Goal: Information Seeking & Learning: Find specific fact

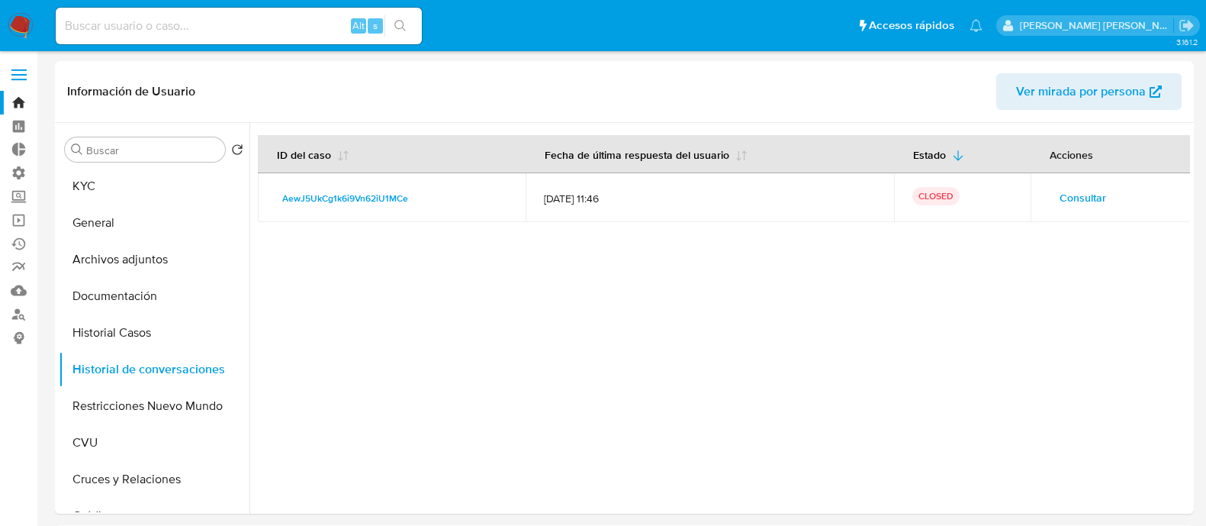
select select "10"
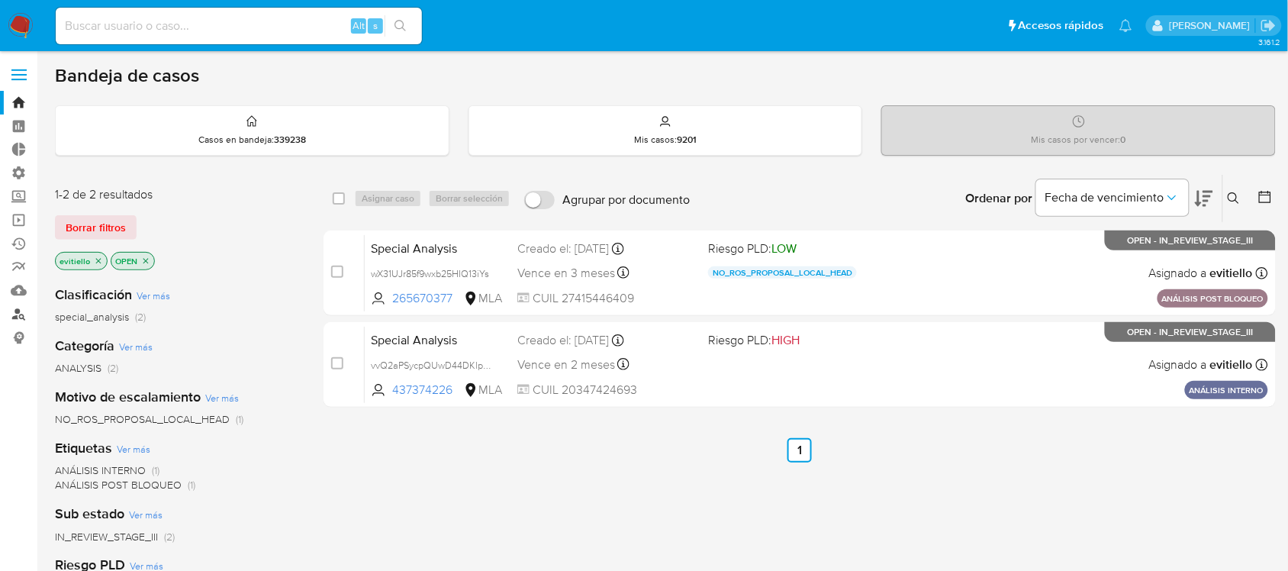
click at [17, 307] on link "Buscador de personas" at bounding box center [91, 314] width 182 height 24
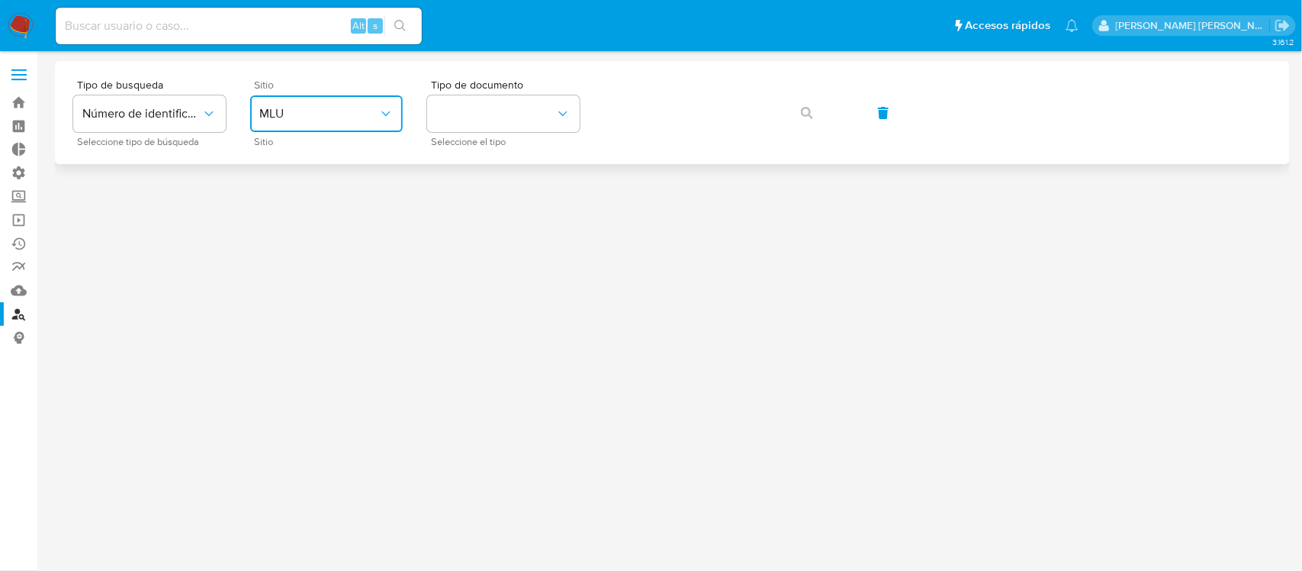
click at [390, 111] on icon "site_id" at bounding box center [385, 113] width 8 height 5
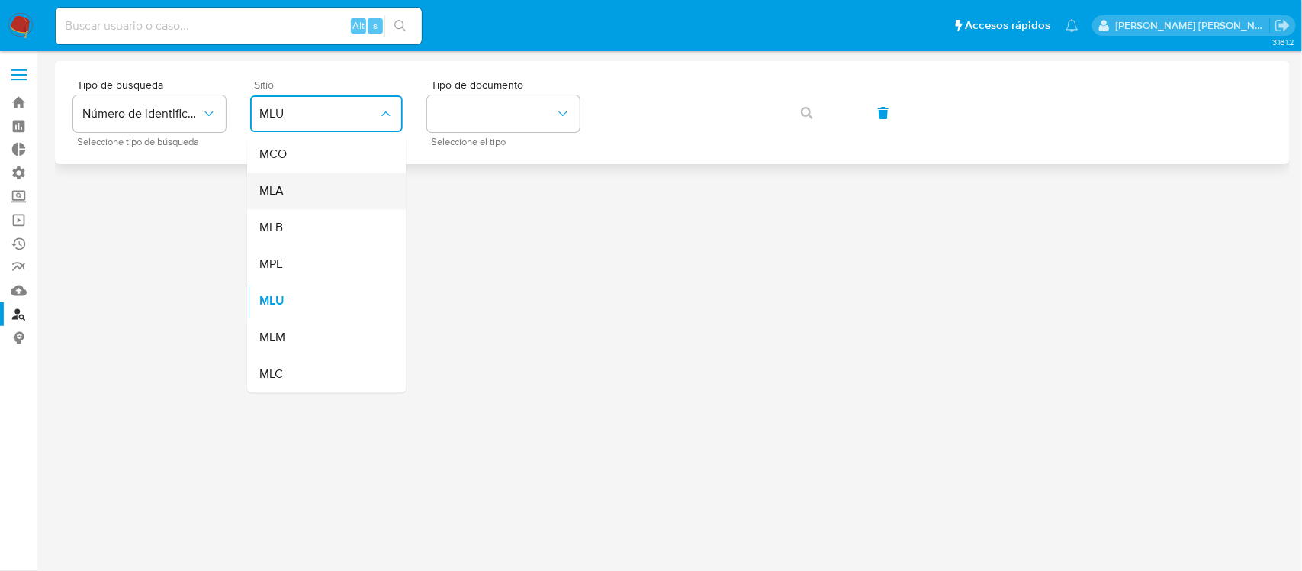
click at [329, 191] on div "MLA" at bounding box center [321, 191] width 125 height 37
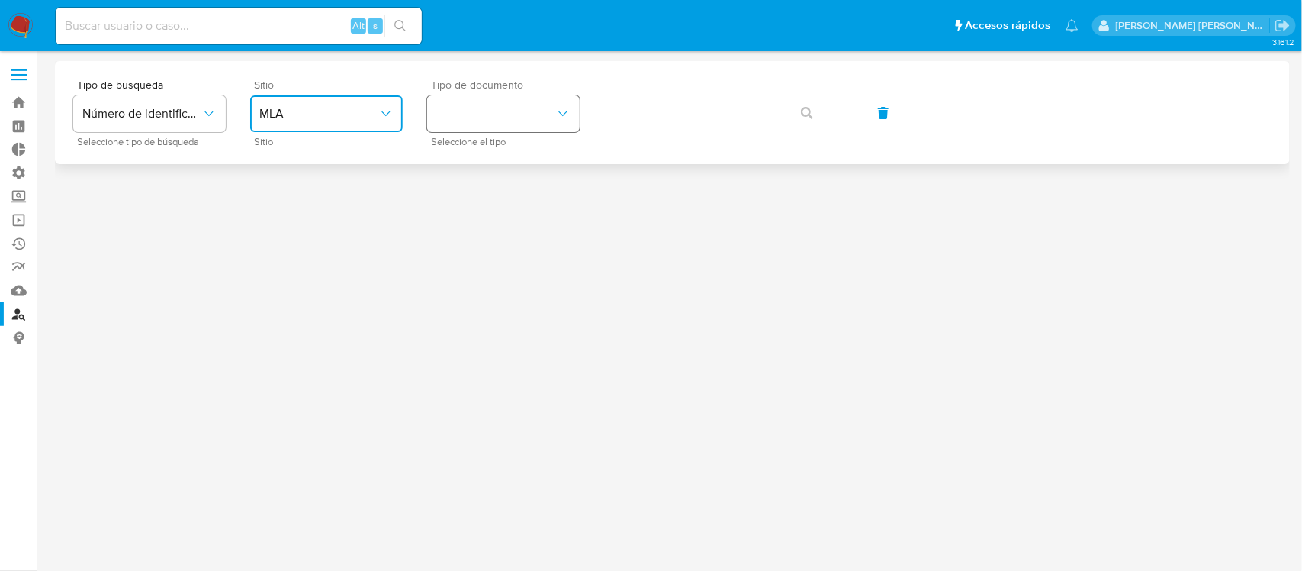
click at [478, 128] on button "identificationType" at bounding box center [503, 113] width 153 height 37
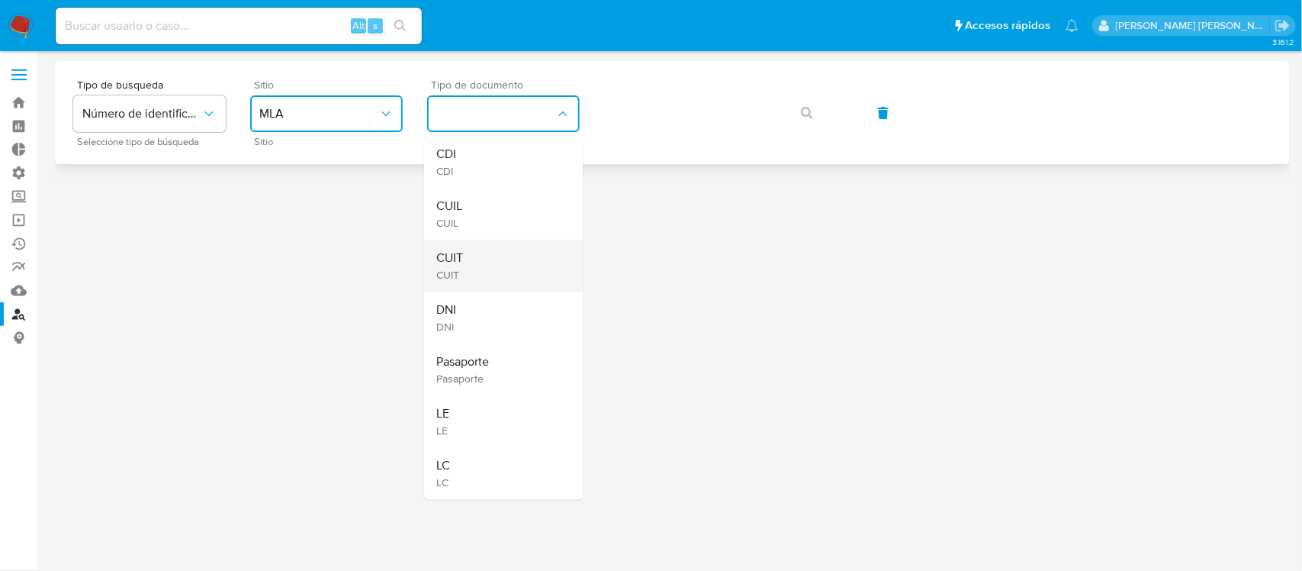
click at [490, 258] on div "CUIT CUIT" at bounding box center [498, 266] width 125 height 52
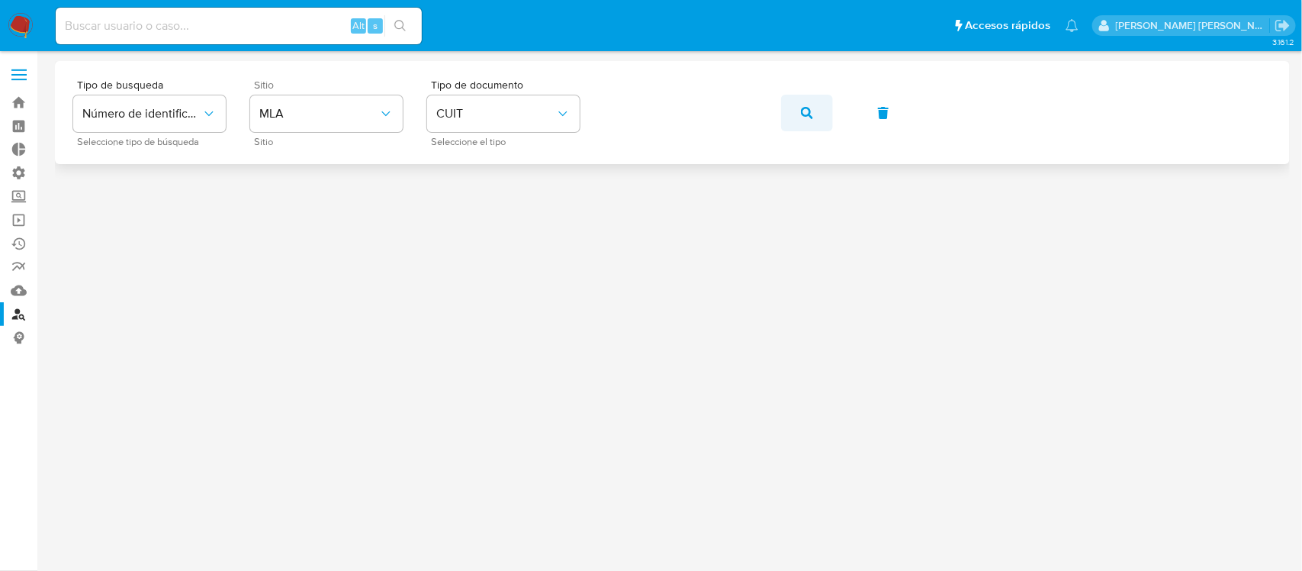
click at [801, 101] on span "button" at bounding box center [807, 113] width 12 height 34
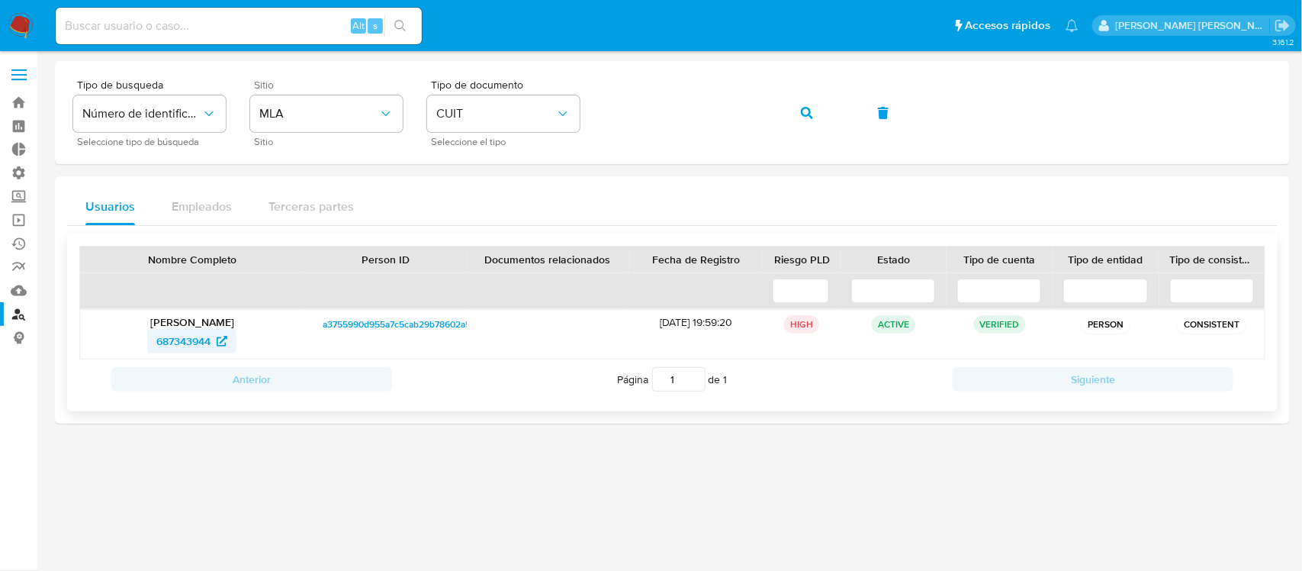
click at [204, 345] on span "687343944" at bounding box center [183, 341] width 54 height 24
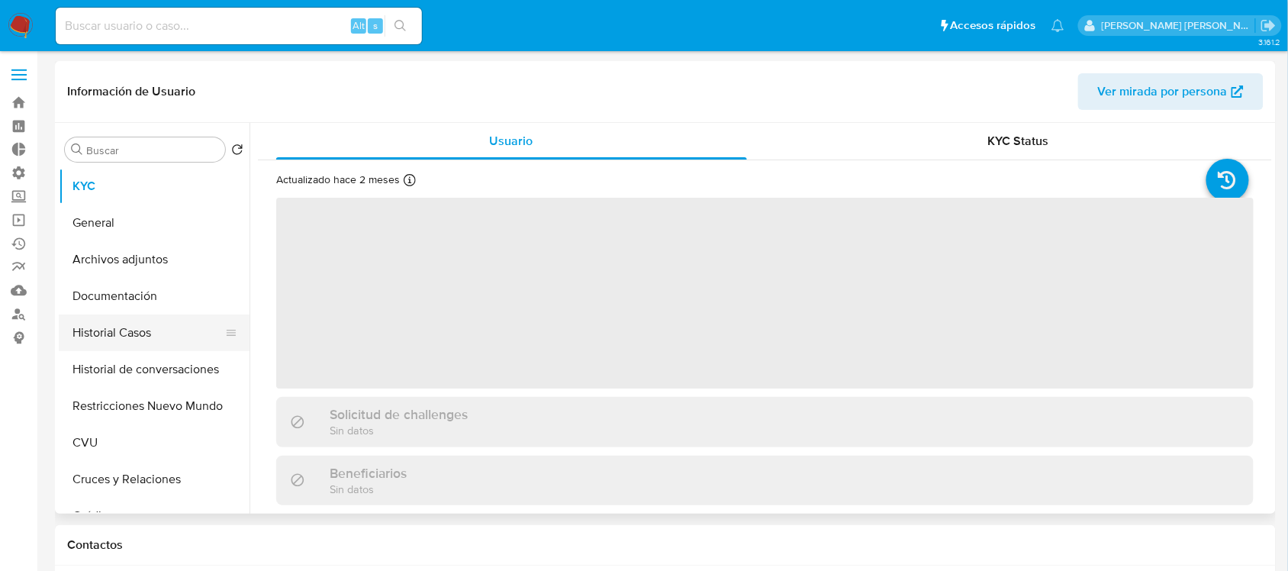
click at [150, 320] on button "Historial Casos" at bounding box center [148, 332] width 178 height 37
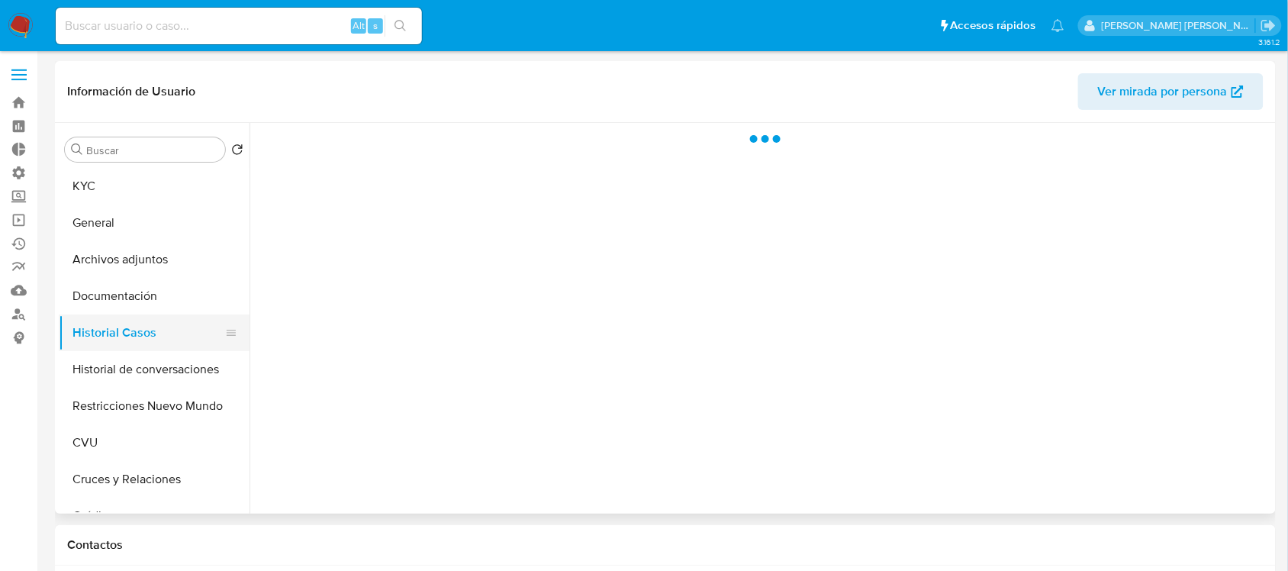
select select "10"
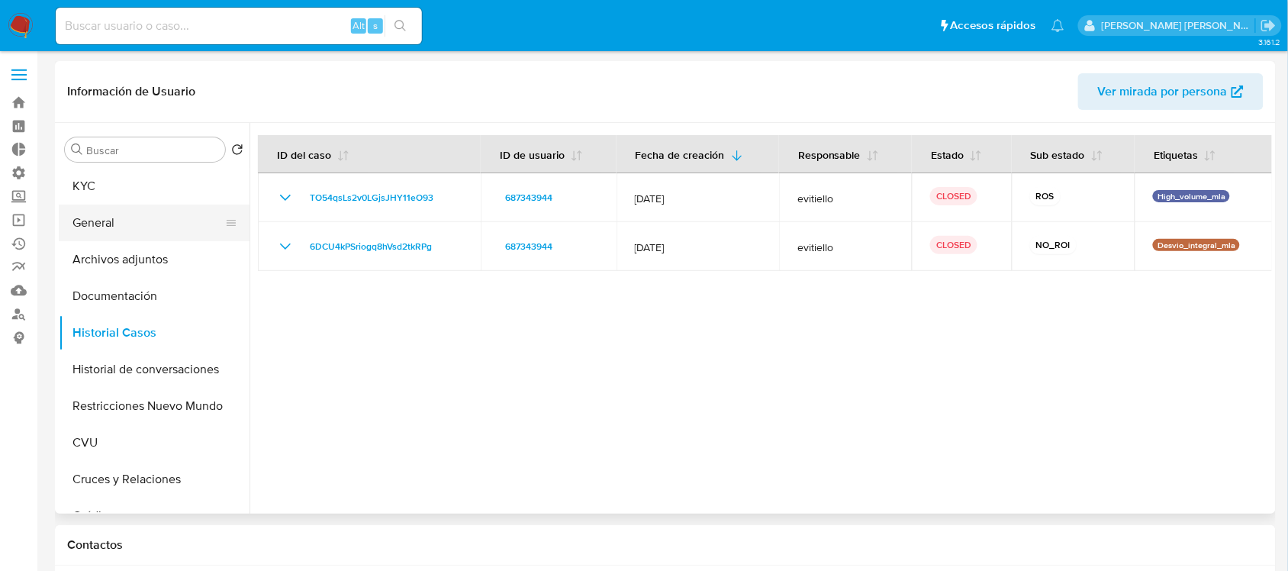
click at [157, 223] on button "General" at bounding box center [148, 222] width 178 height 37
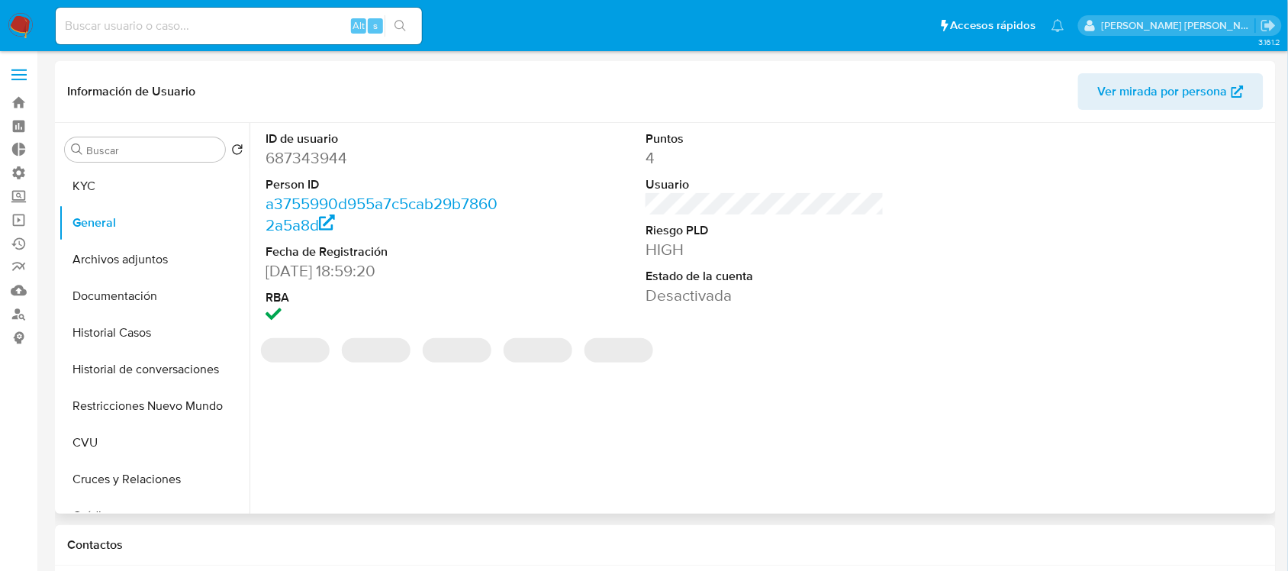
click at [333, 154] on dd "687343944" at bounding box center [384, 157] width 238 height 21
copy dd "687343944"
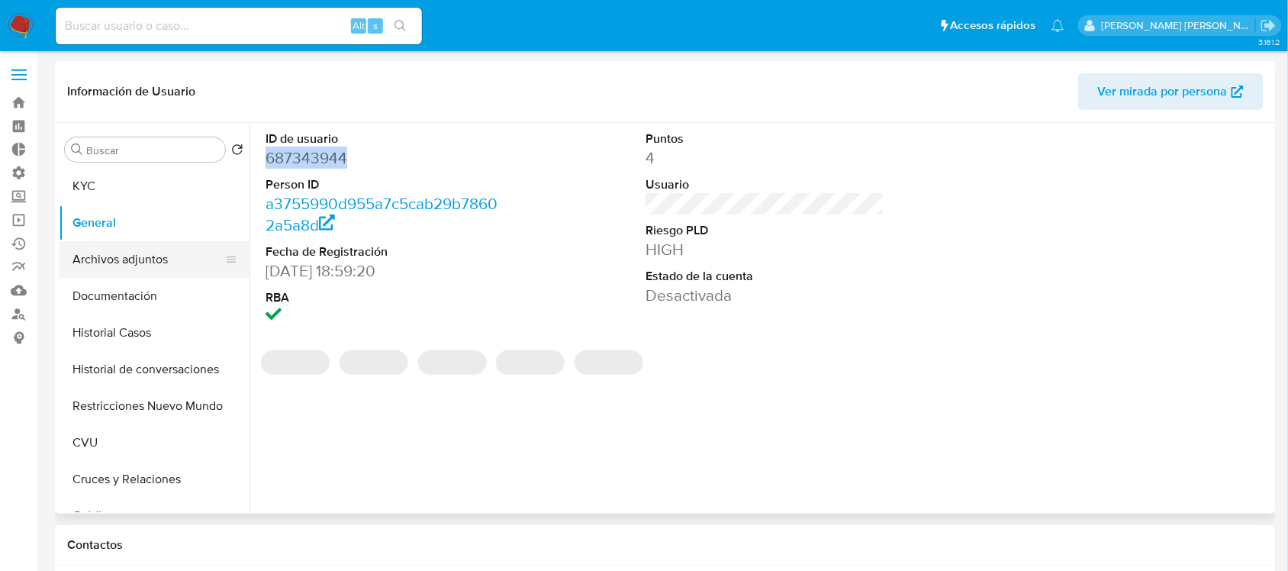
click at [182, 256] on button "Archivos adjuntos" at bounding box center [148, 259] width 178 height 37
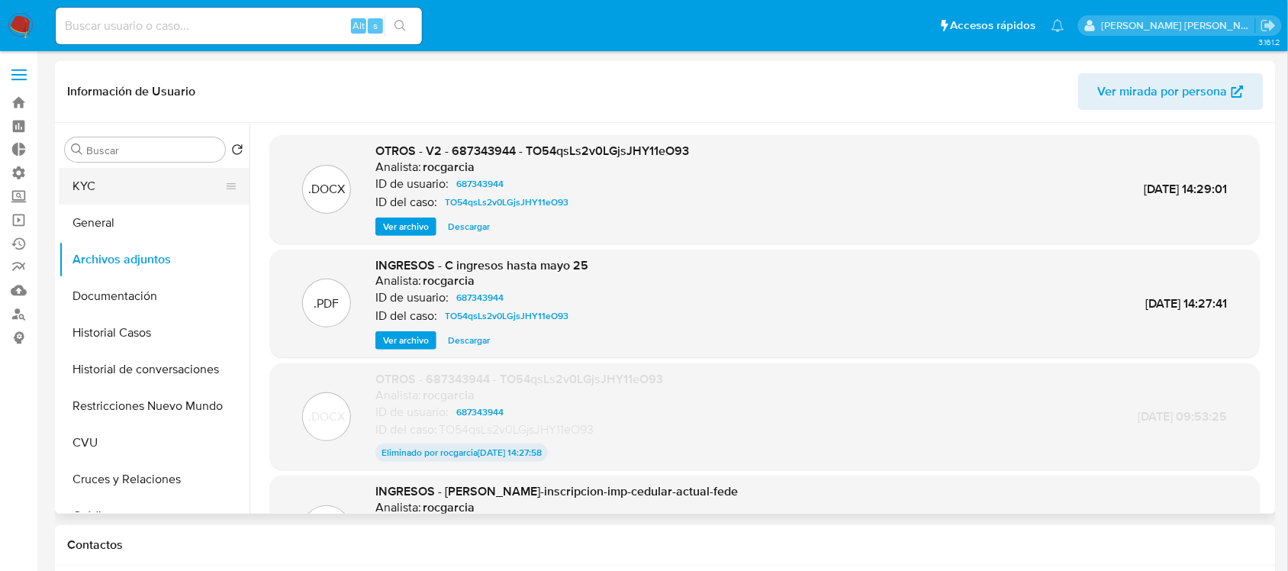
click at [113, 179] on button "KYC" at bounding box center [148, 186] width 178 height 37
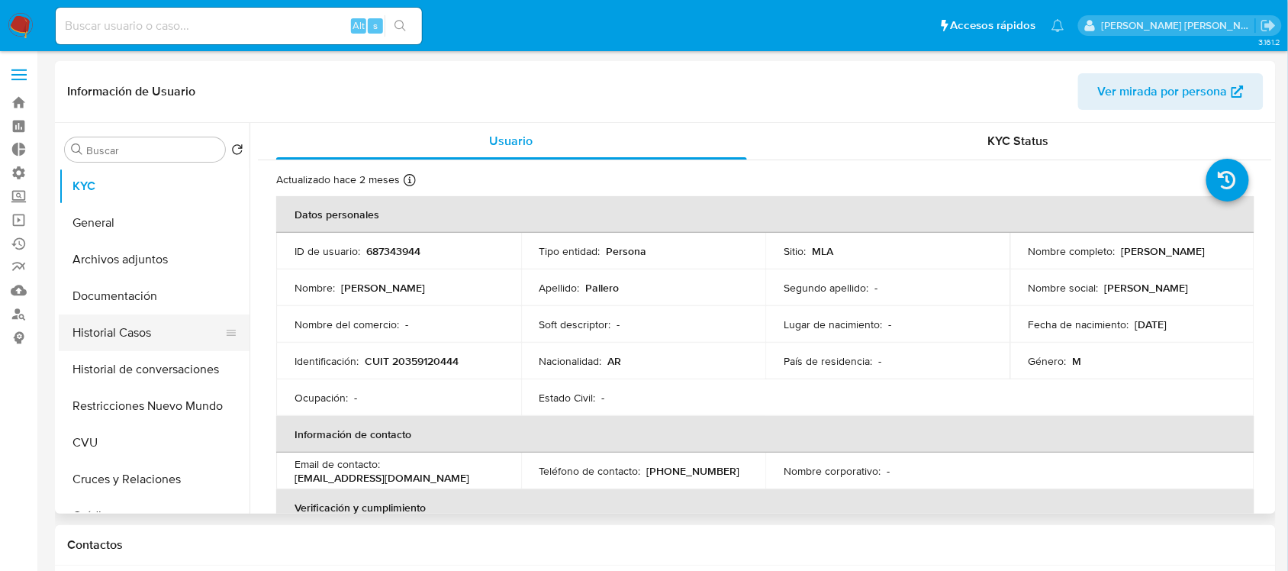
click at [169, 336] on button "Historial Casos" at bounding box center [148, 332] width 178 height 37
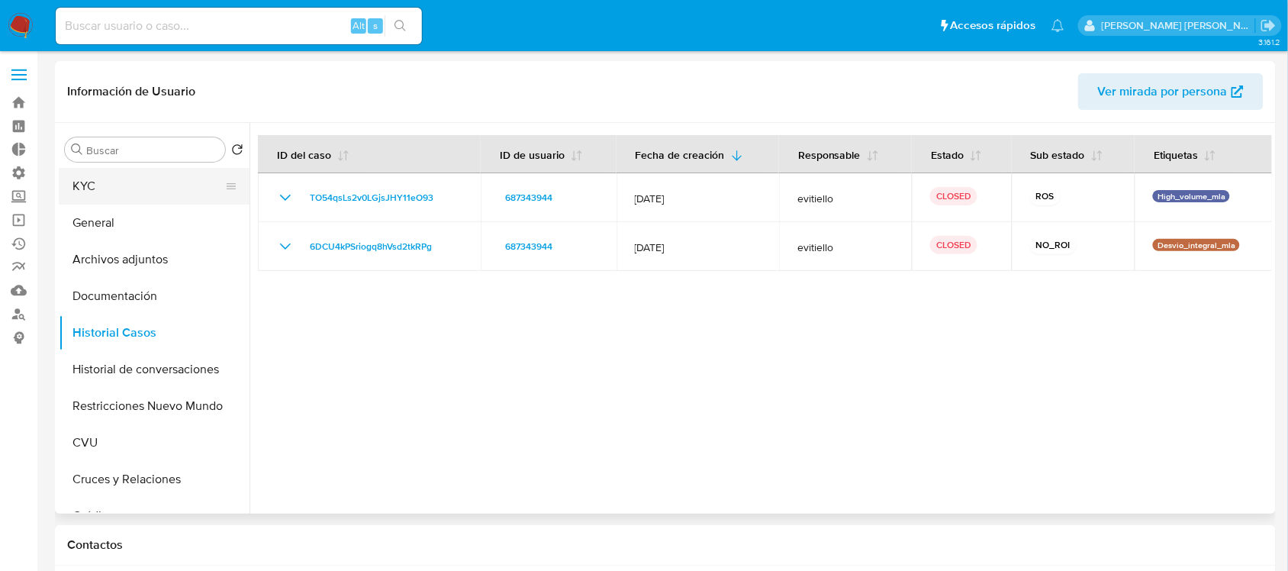
click at [123, 200] on button "KYC" at bounding box center [148, 186] width 178 height 37
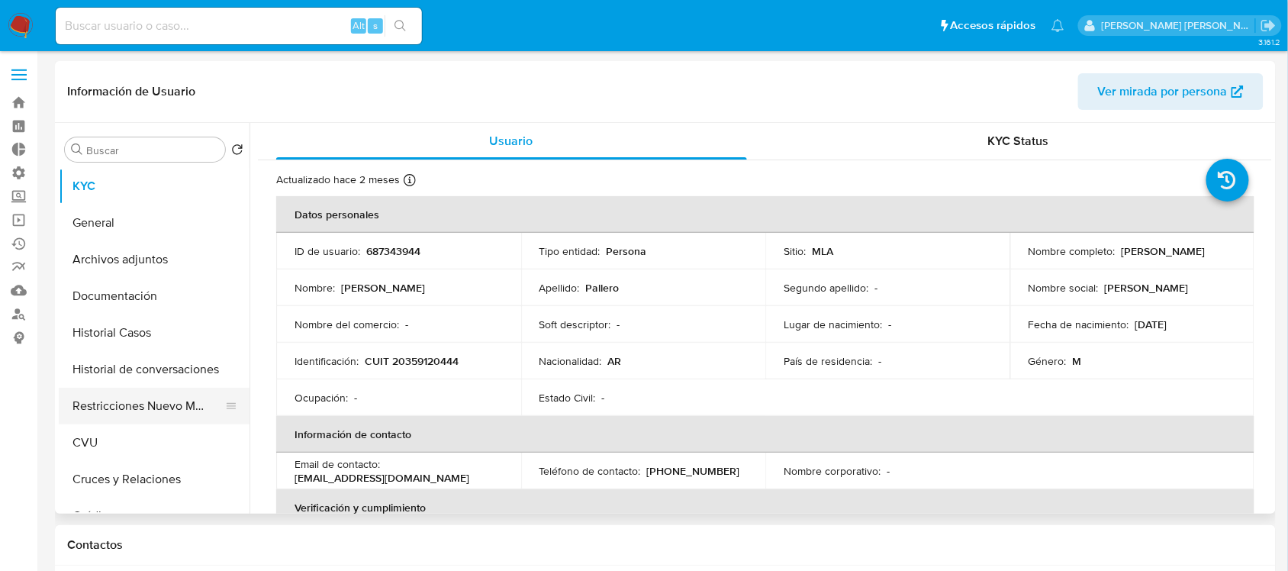
click at [157, 412] on button "Restricciones Nuevo Mundo" at bounding box center [148, 405] width 178 height 37
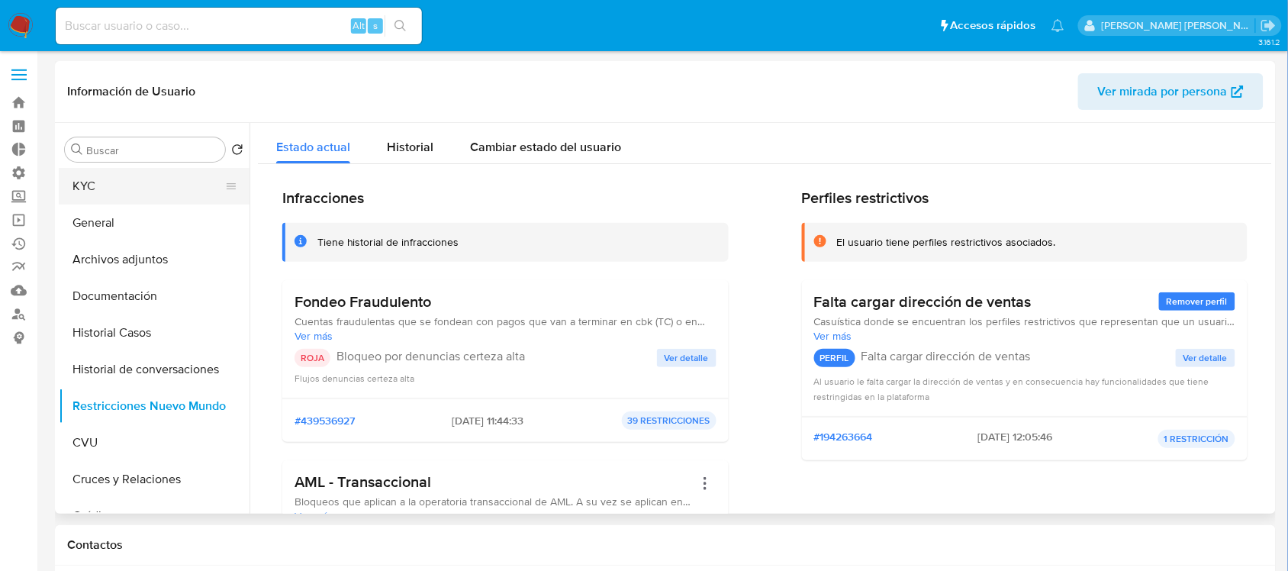
click at [161, 195] on button "KYC" at bounding box center [148, 186] width 178 height 37
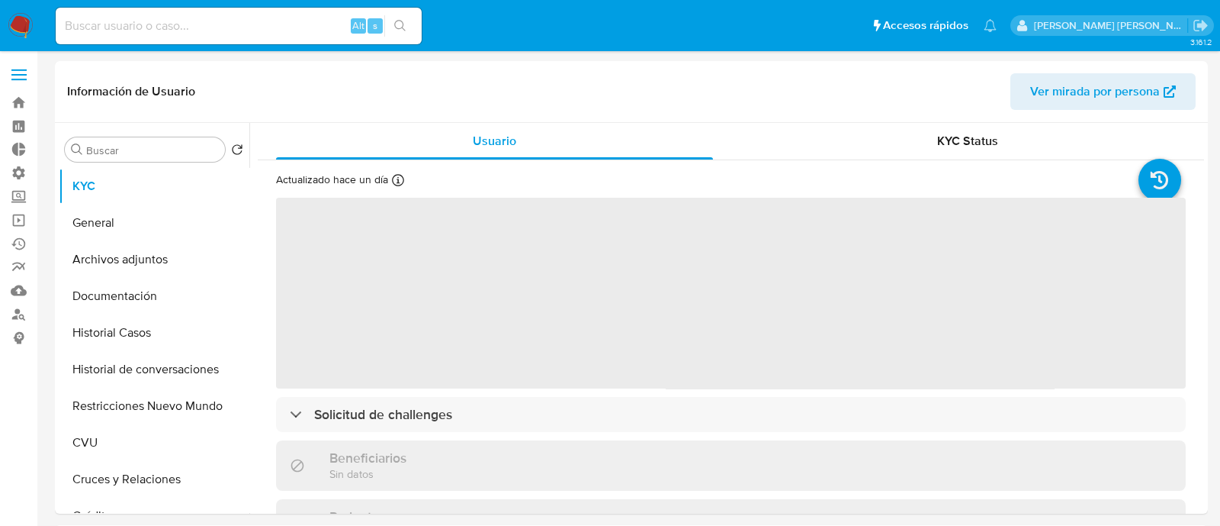
select select "10"
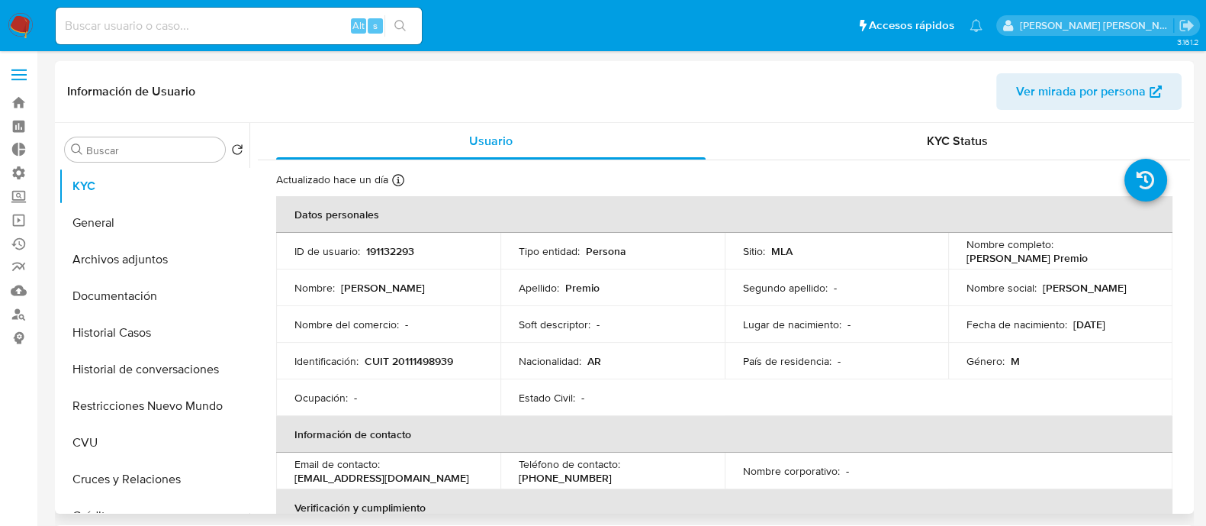
click at [400, 252] on p "191132293" at bounding box center [390, 251] width 48 height 14
copy p "191132293"
click at [170, 396] on button "Restricciones Nuevo Mundo" at bounding box center [148, 405] width 178 height 37
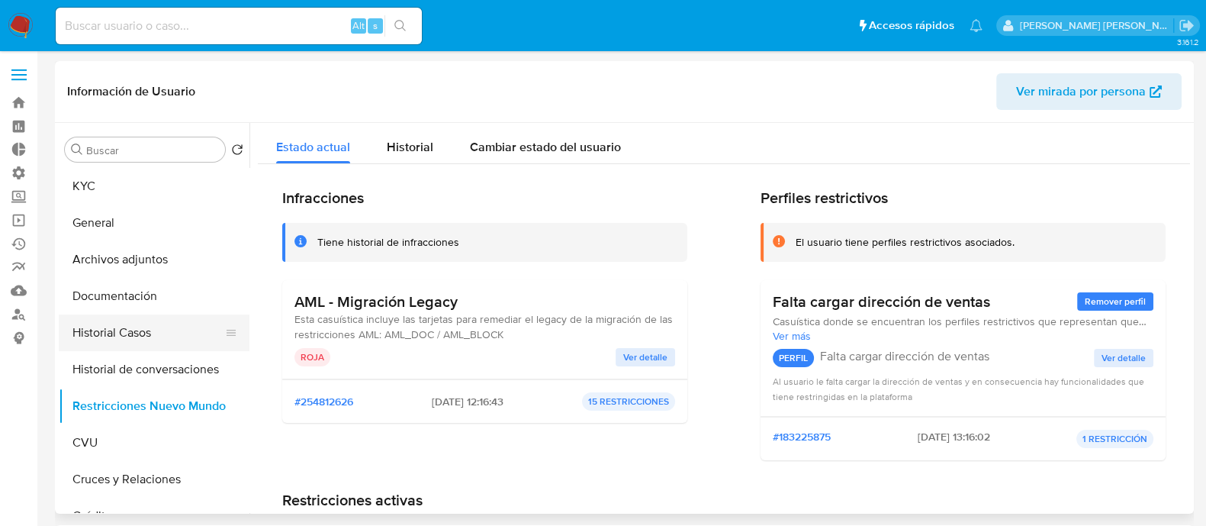
click at [185, 346] on button "Historial Casos" at bounding box center [148, 332] width 178 height 37
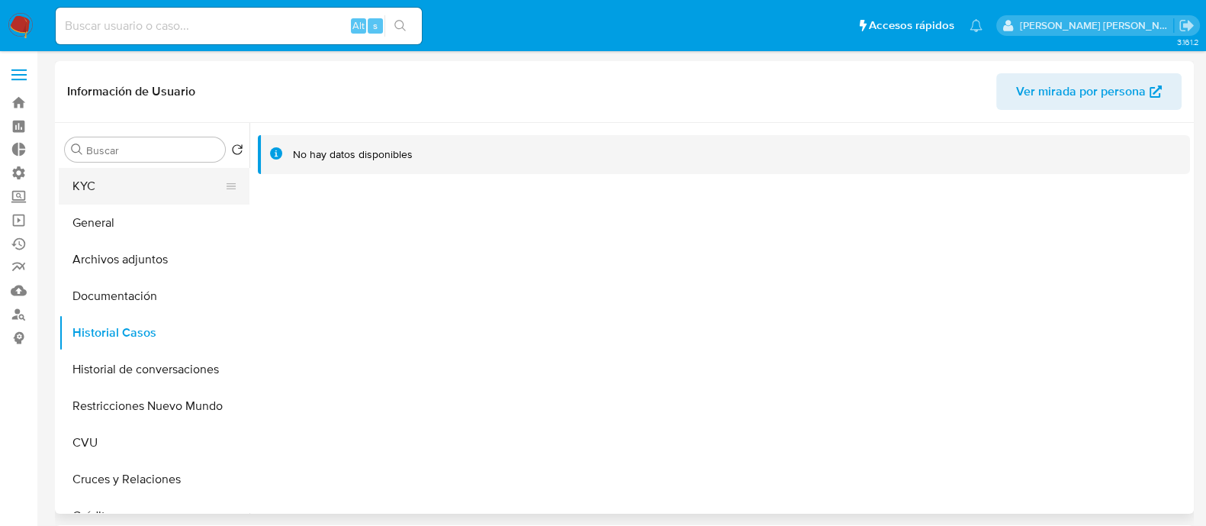
click at [140, 196] on button "KYC" at bounding box center [148, 186] width 178 height 37
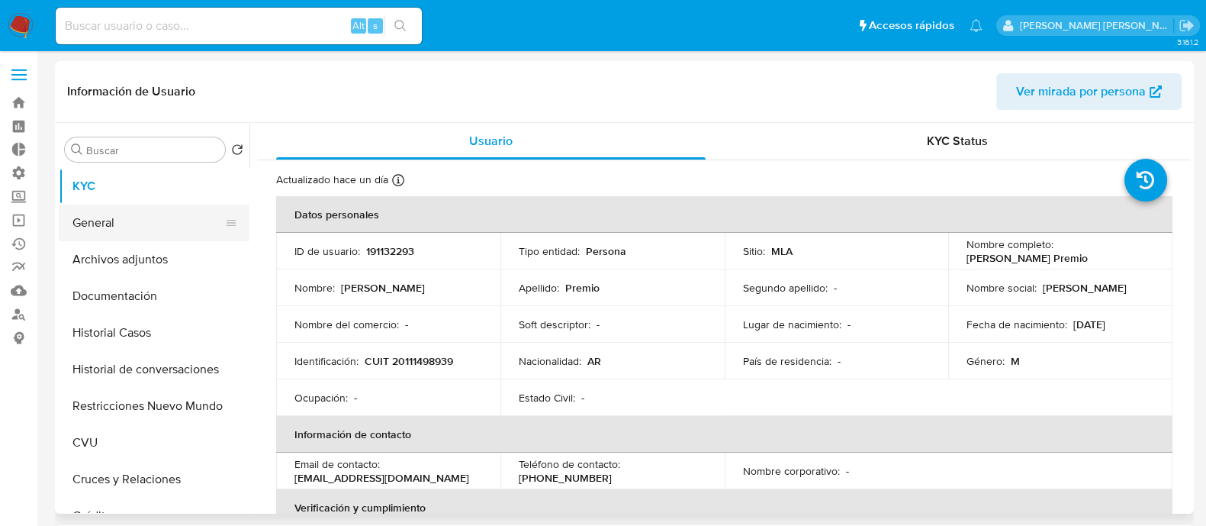
click at [191, 220] on button "General" at bounding box center [148, 222] width 178 height 37
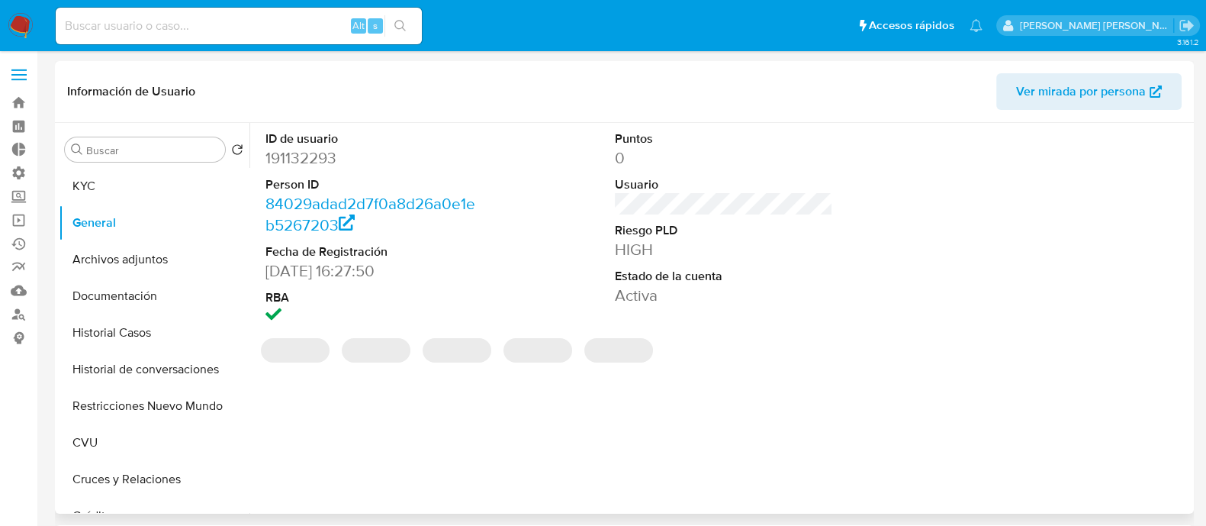
click at [316, 154] on dd "191132293" at bounding box center [374, 157] width 218 height 21
copy dd "191132293"
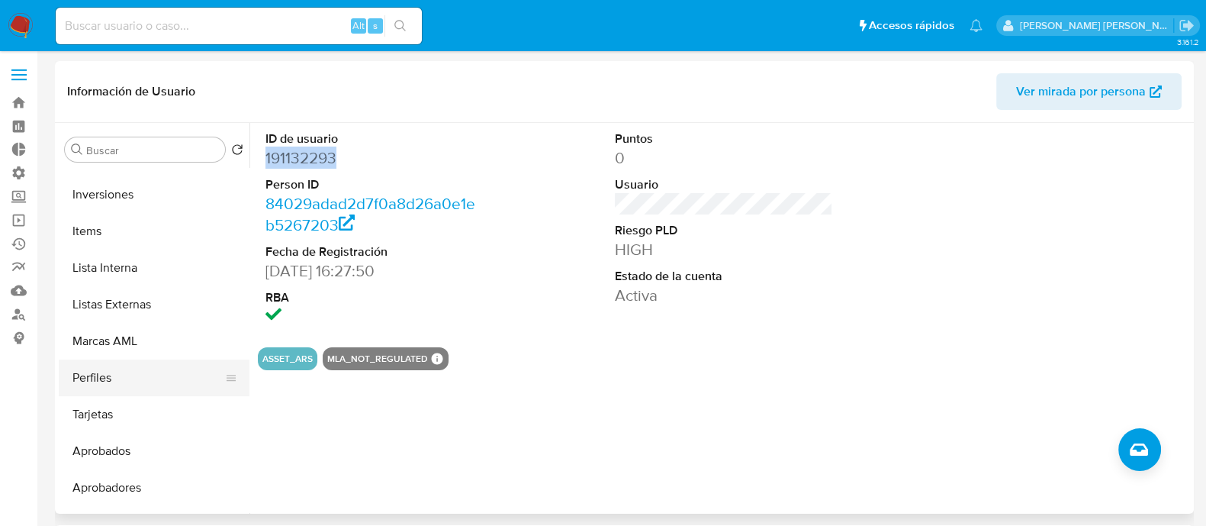
scroll to position [762, 0]
click at [152, 264] on button "Lista Interna" at bounding box center [148, 266] width 178 height 37
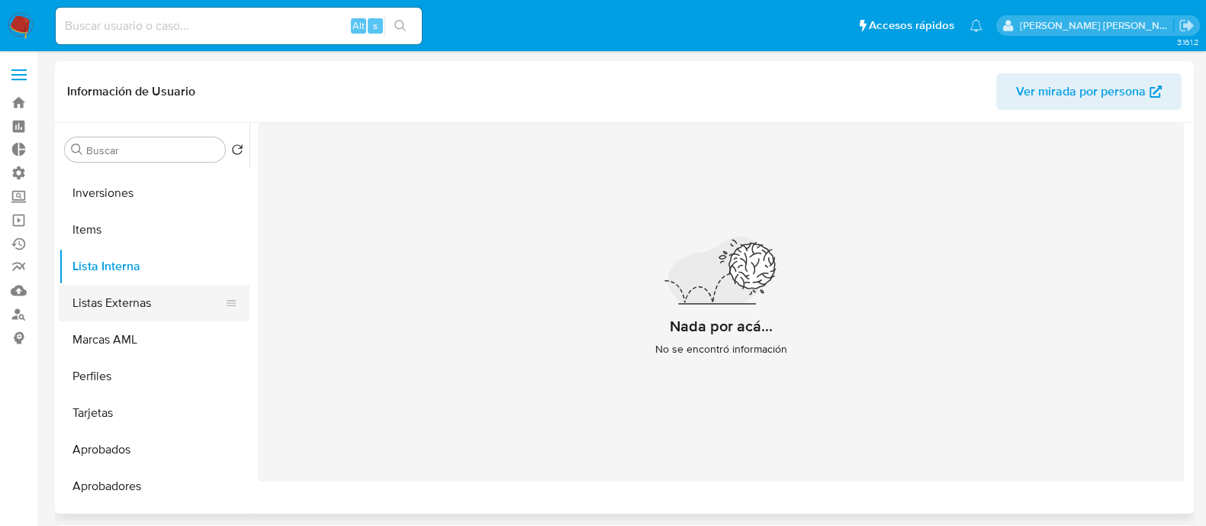
click at [156, 299] on button "Listas Externas" at bounding box center [148, 303] width 178 height 37
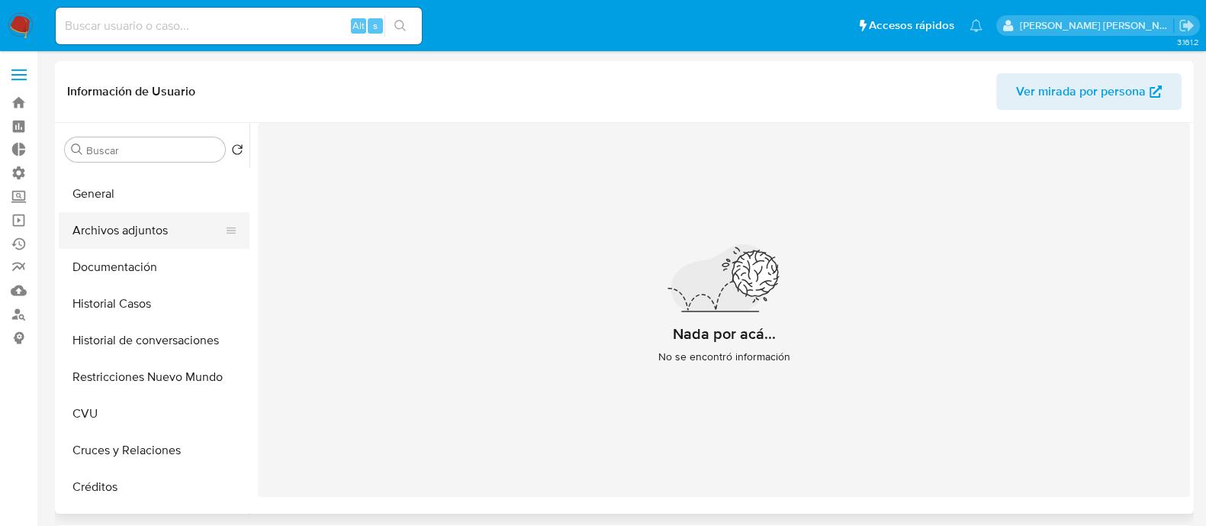
scroll to position [0, 0]
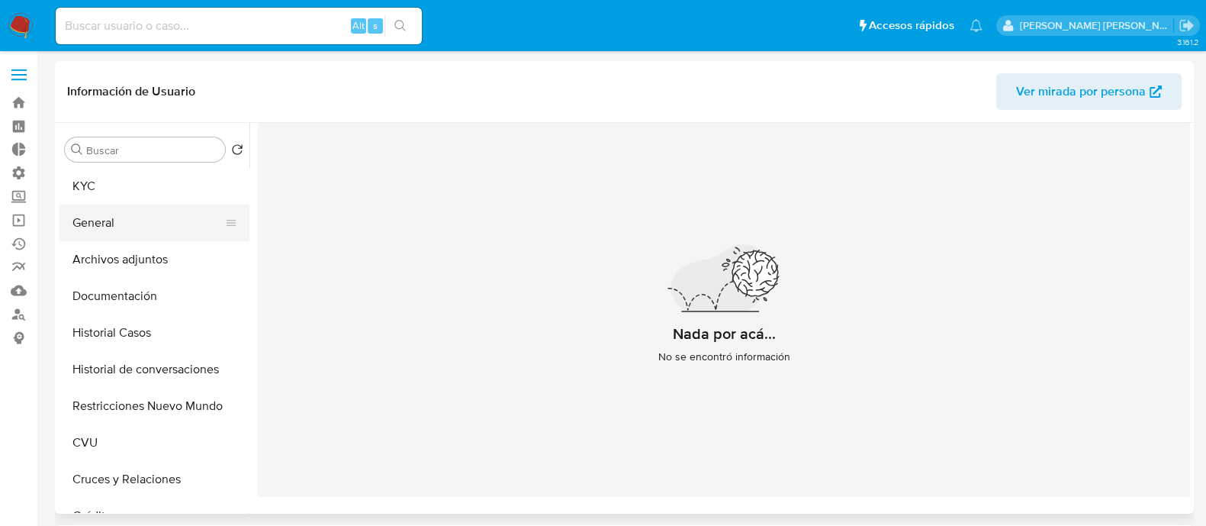
click at [162, 223] on button "General" at bounding box center [148, 222] width 178 height 37
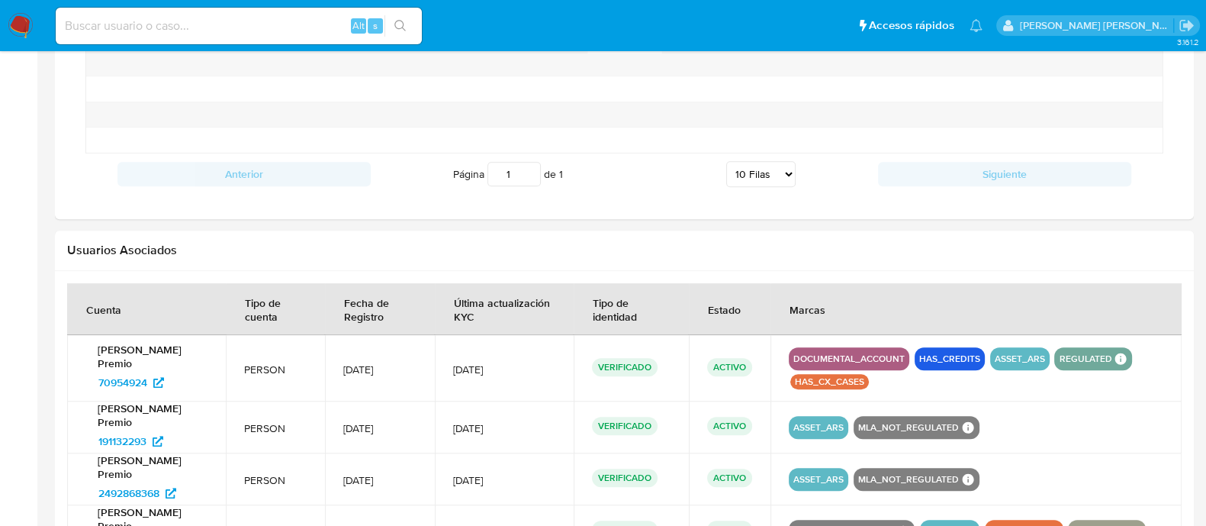
scroll to position [1498, 0]
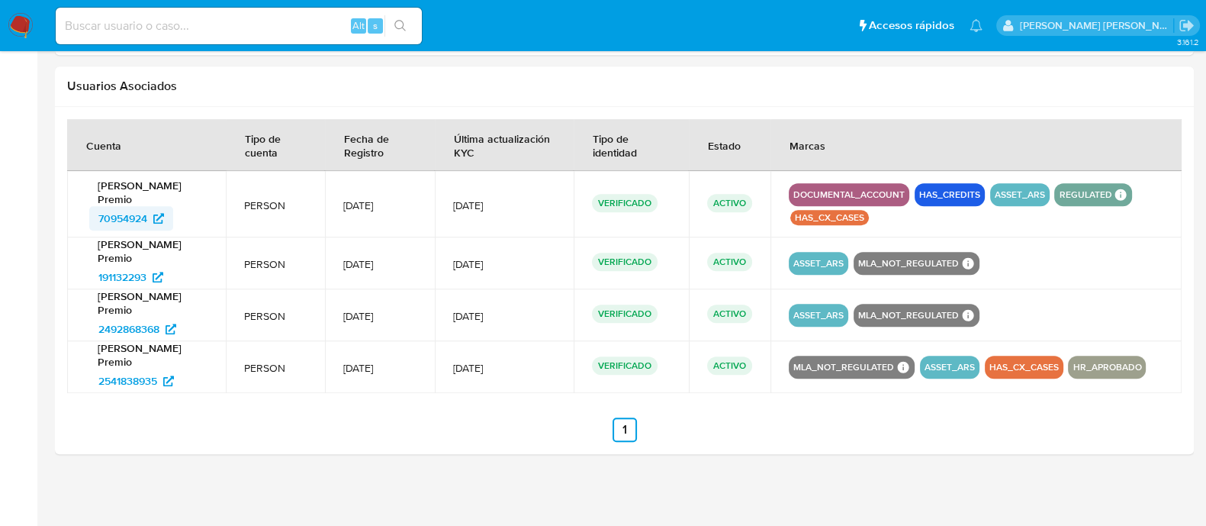
click at [156, 213] on icon at bounding box center [158, 218] width 11 height 11
click at [160, 381] on span "2541838935" at bounding box center [136, 380] width 76 height 24
click at [146, 272] on span "191132293" at bounding box center [122, 277] width 48 height 24
click at [145, 317] on span "2492868368" at bounding box center [128, 329] width 61 height 24
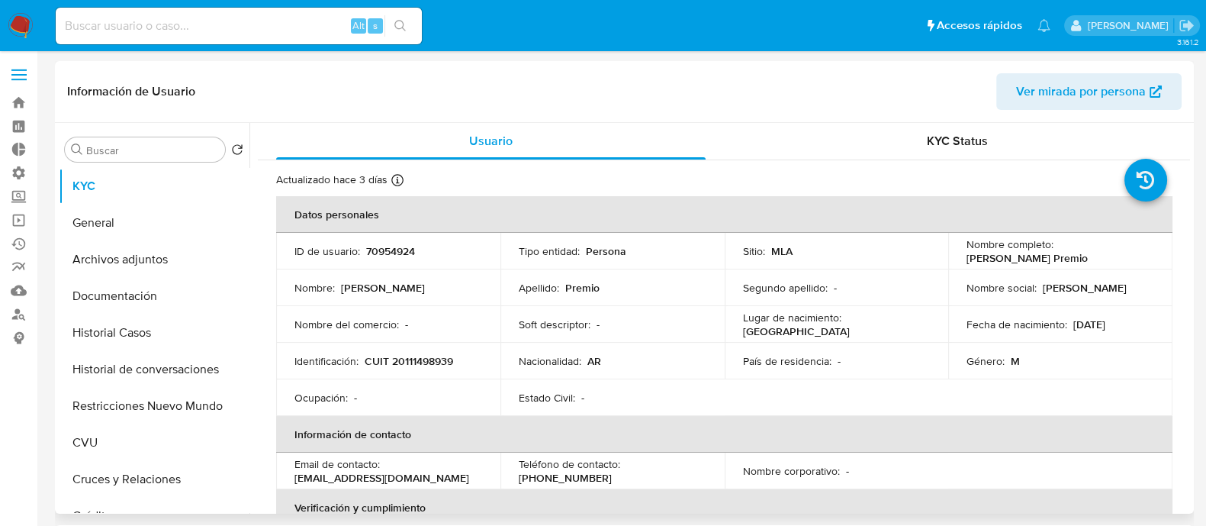
select select "10"
click at [405, 247] on p "70954924" at bounding box center [390, 251] width 49 height 14
copy p "70954924"
click at [168, 333] on button "Historial Casos" at bounding box center [148, 332] width 178 height 37
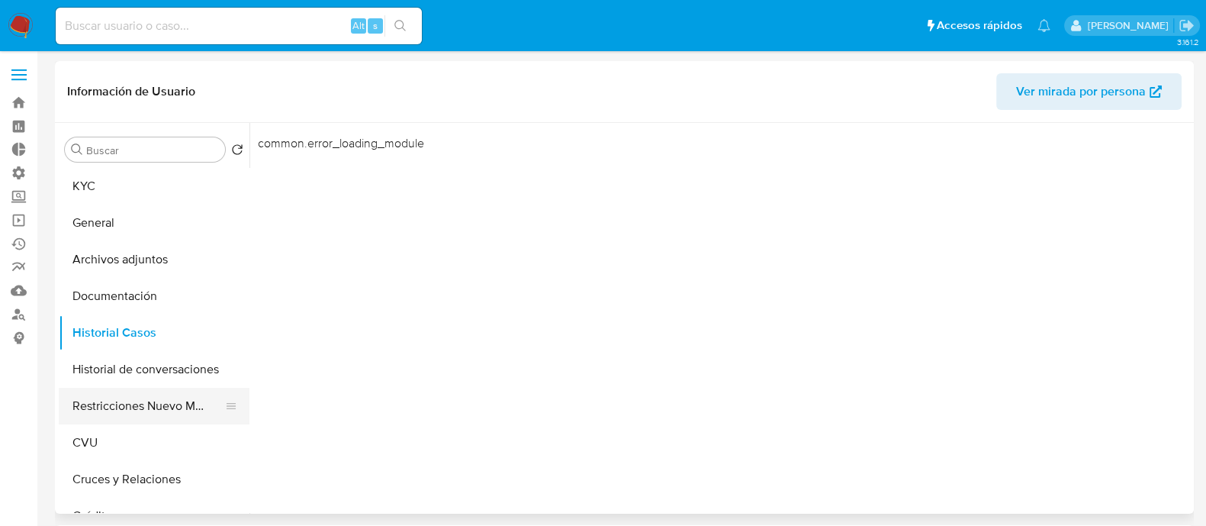
click at [163, 410] on button "Restricciones Nuevo Mundo" at bounding box center [148, 405] width 178 height 37
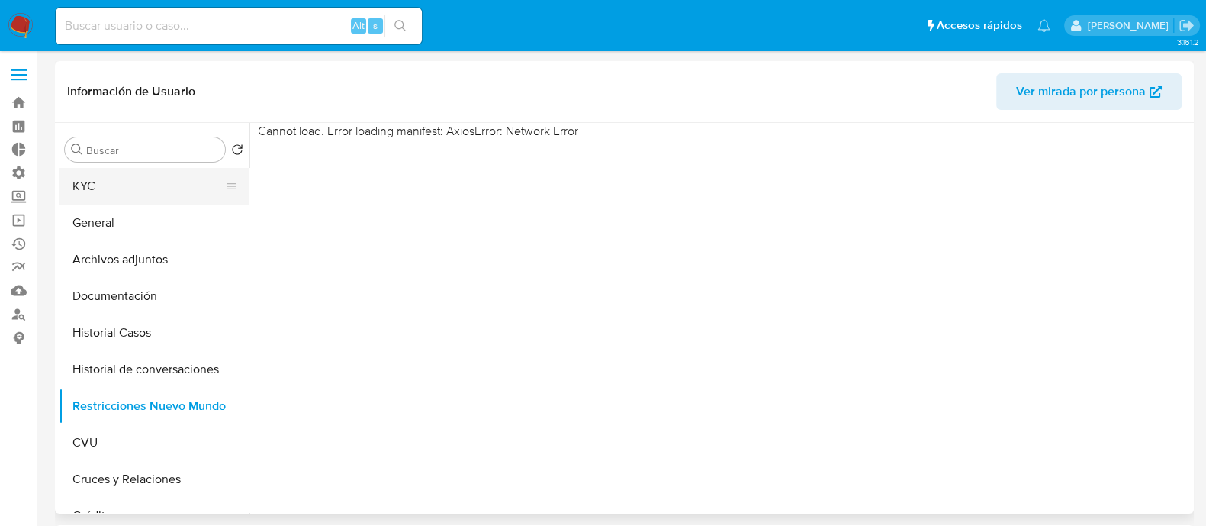
click at [156, 191] on button "KYC" at bounding box center [148, 186] width 178 height 37
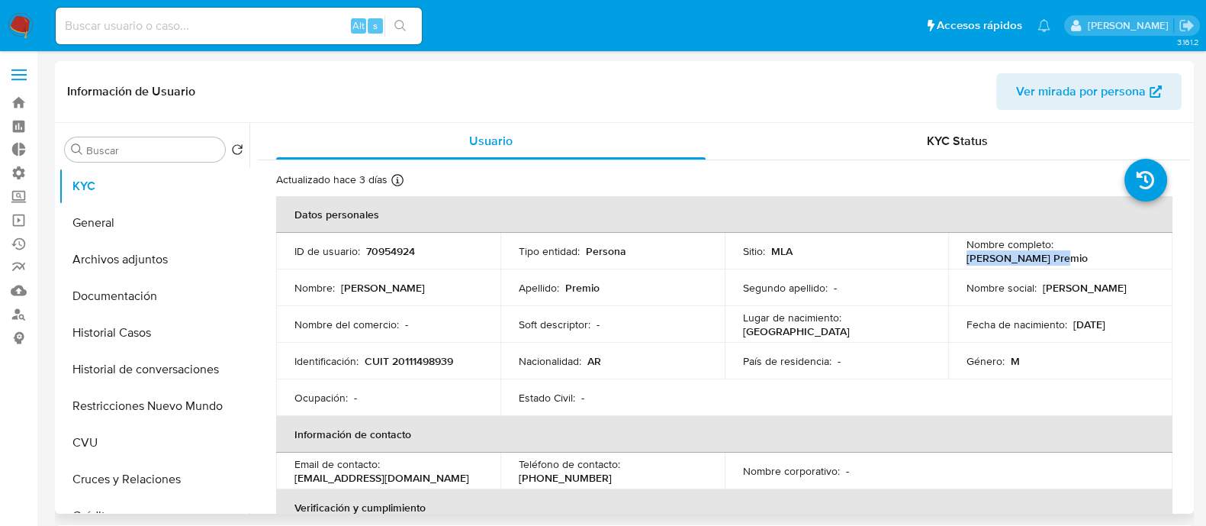
drag, startPoint x: 1060, startPoint y: 259, endPoint x: 964, endPoint y: 261, distance: 96.1
click at [966, 261] on div "Nombre completo : Hugo Jorge Premio" at bounding box center [1060, 250] width 188 height 27
copy p "[PERSON_NAME] Premio"
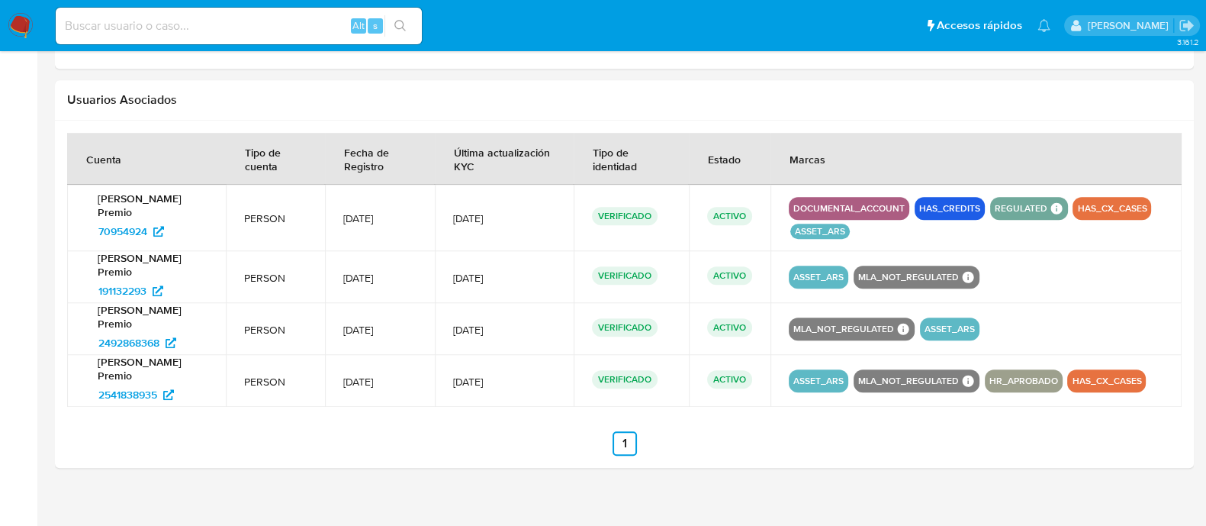
scroll to position [1499, 0]
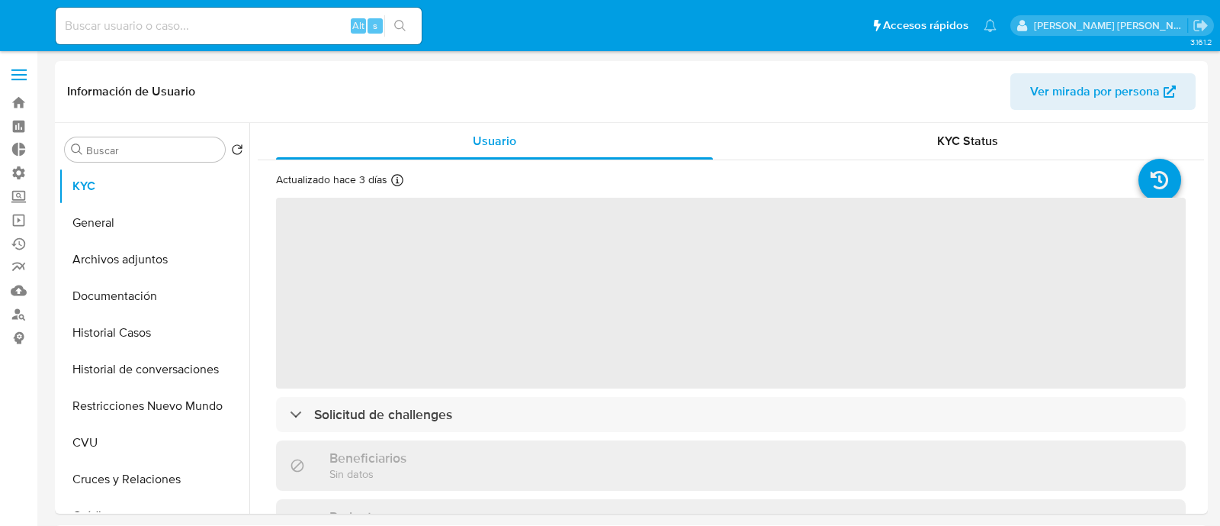
select select "10"
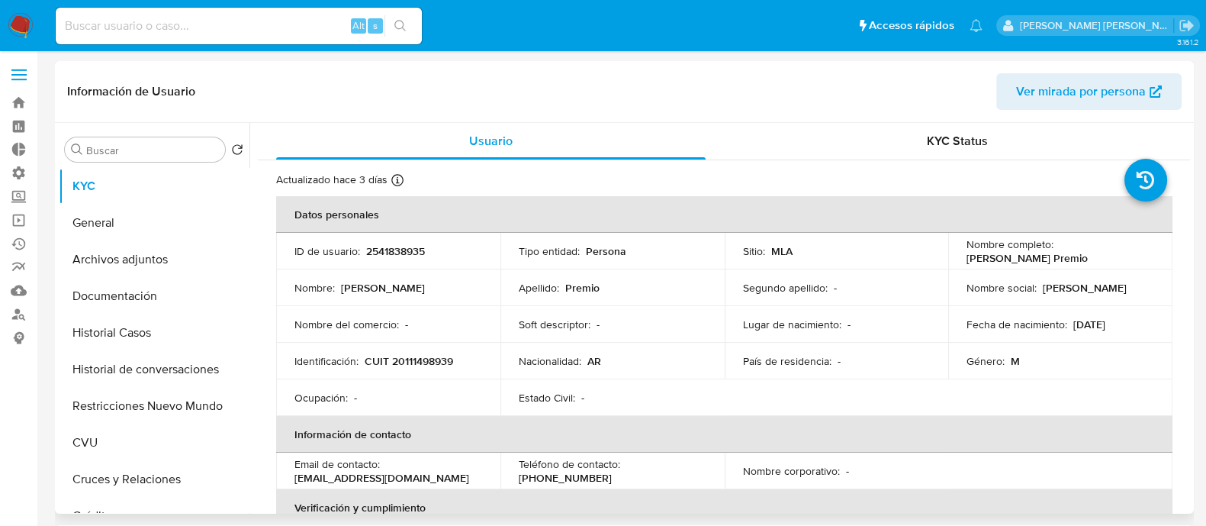
click at [402, 259] on td "ID de usuario : 2541838935" at bounding box center [388, 251] width 224 height 37
click at [404, 246] on p "2541838935" at bounding box center [395, 251] width 59 height 14
copy p "2541838935"
click at [162, 332] on button "Historial Casos" at bounding box center [148, 332] width 178 height 37
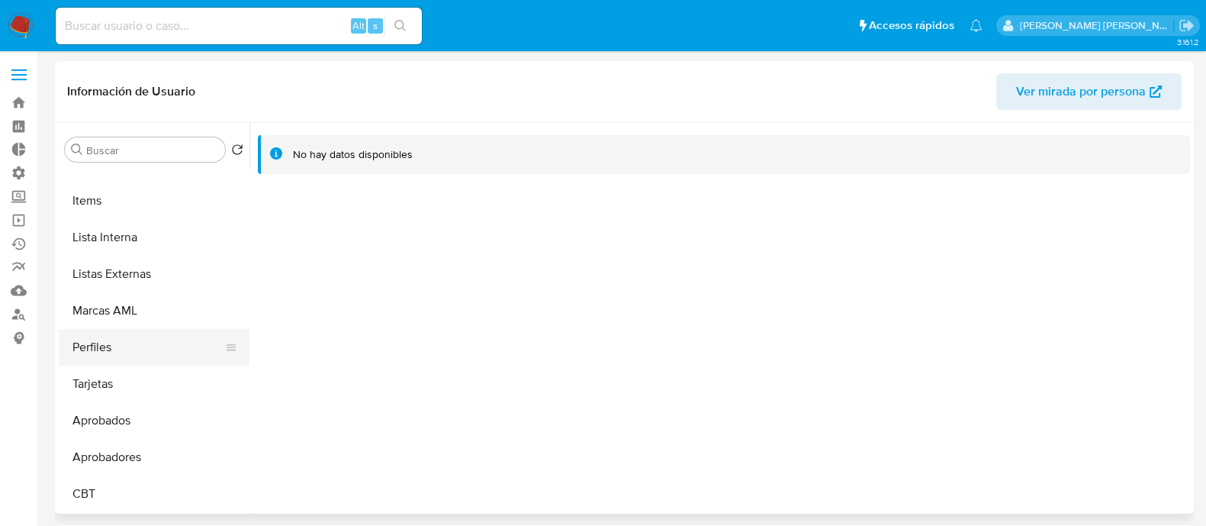
scroll to position [790, 0]
click at [149, 242] on button "Lista Interna" at bounding box center [148, 238] width 178 height 37
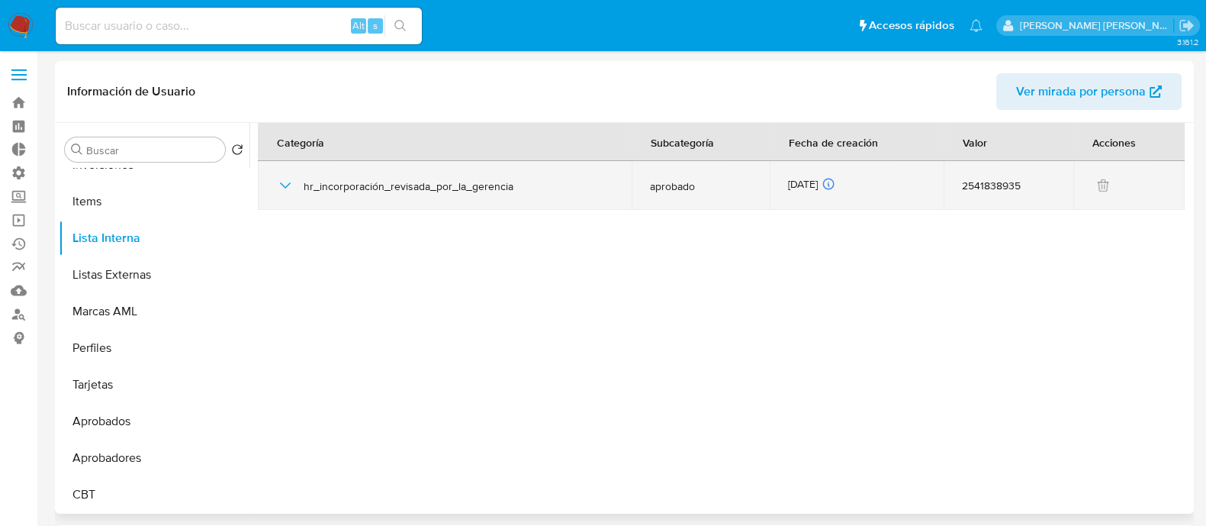
click at [275, 185] on td "hr_incorporación_revisada_por_la_gerencia" at bounding box center [445, 185] width 374 height 49
click at [286, 185] on icon "button" at bounding box center [285, 185] width 11 height 6
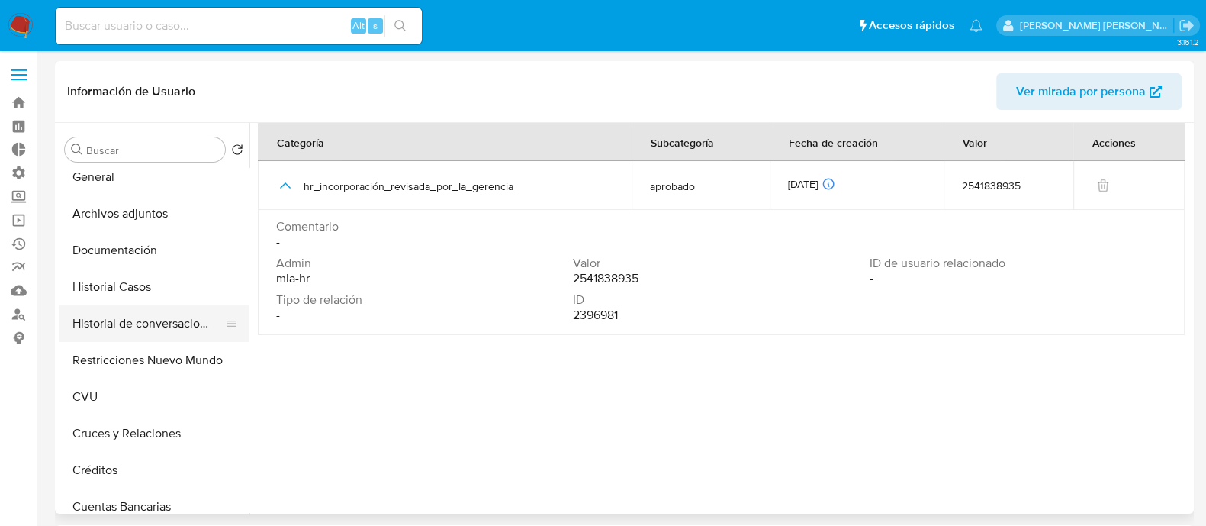
scroll to position [0, 0]
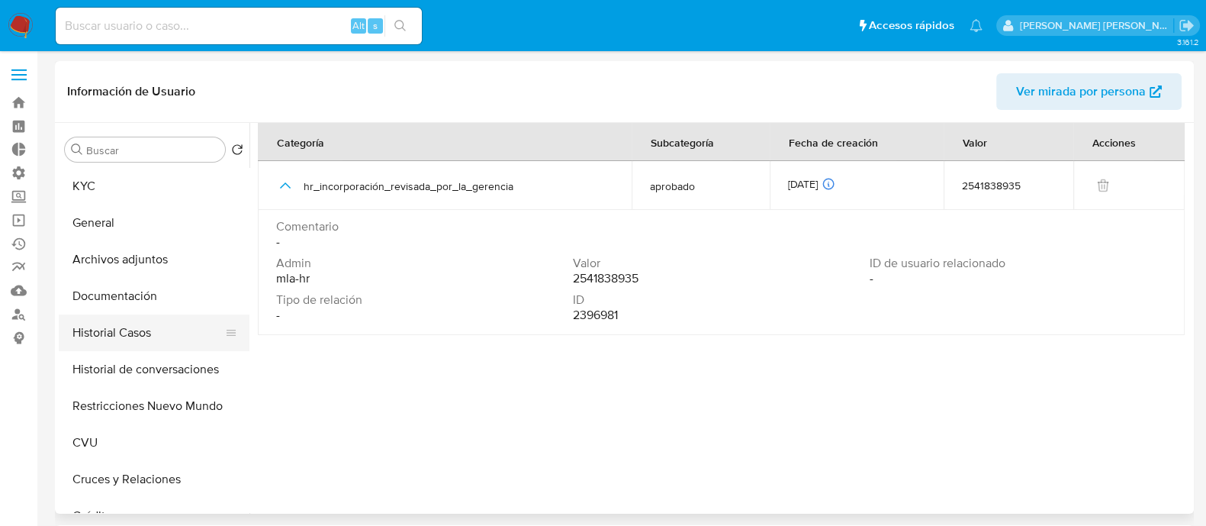
click at [168, 346] on button "Historial Casos" at bounding box center [148, 332] width 178 height 37
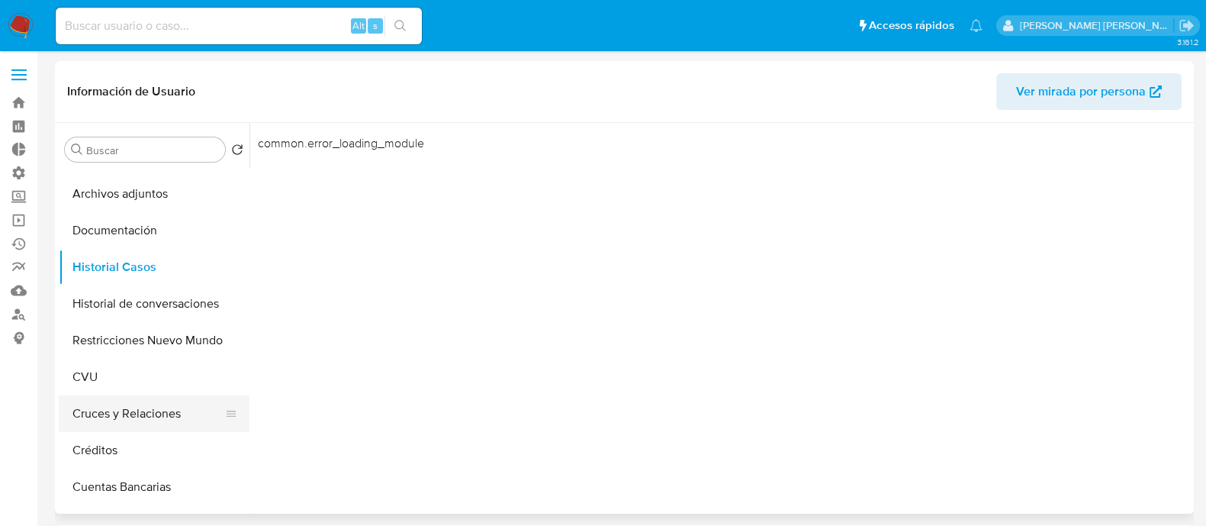
scroll to position [95, 0]
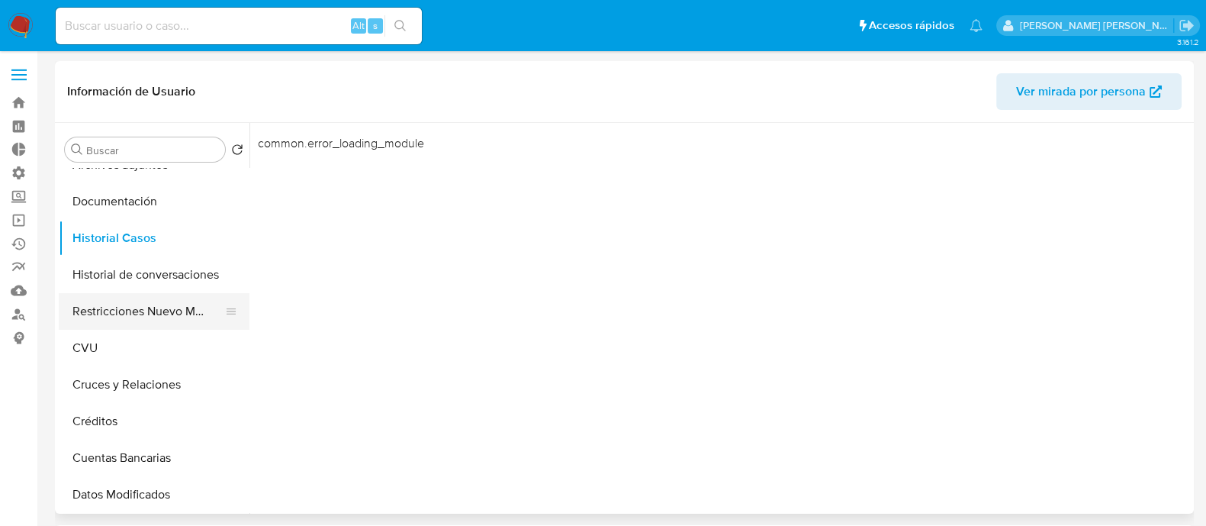
click at [166, 307] on button "Restricciones Nuevo Mundo" at bounding box center [148, 311] width 178 height 37
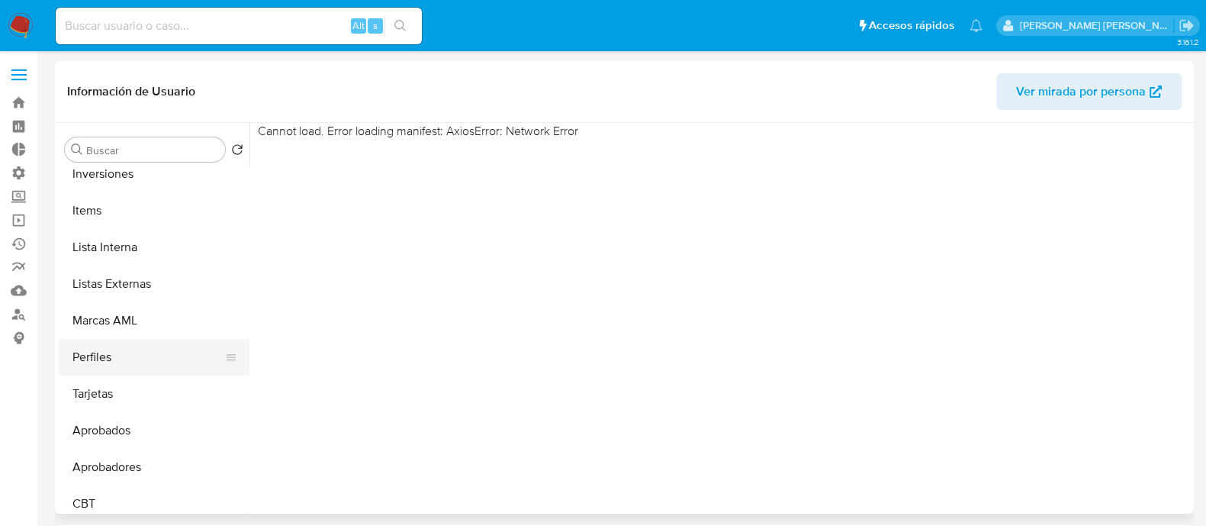
scroll to position [791, 0]
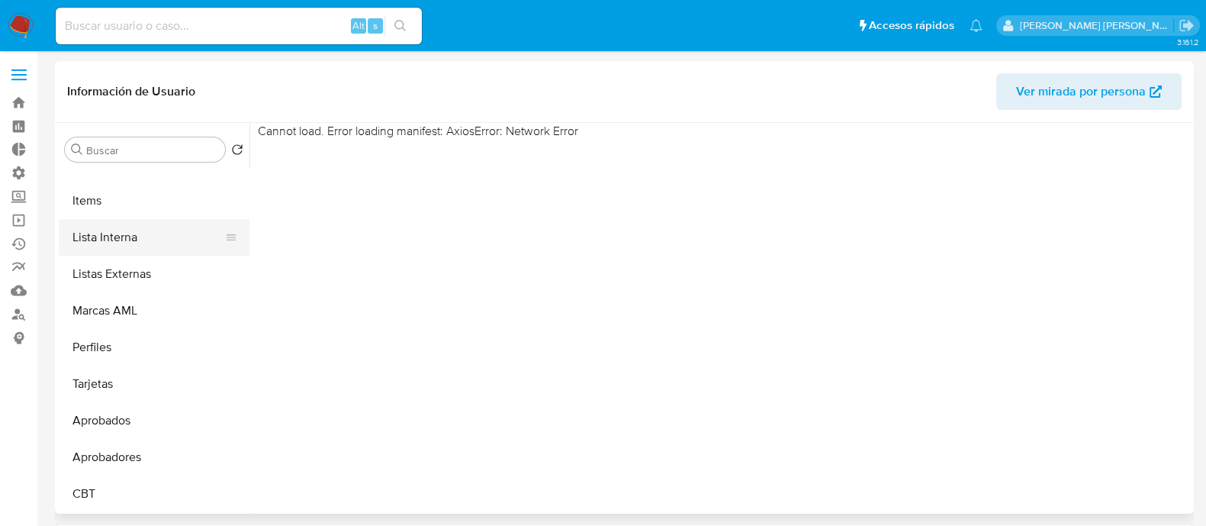
click at [173, 252] on button "Lista Interna" at bounding box center [148, 237] width 178 height 37
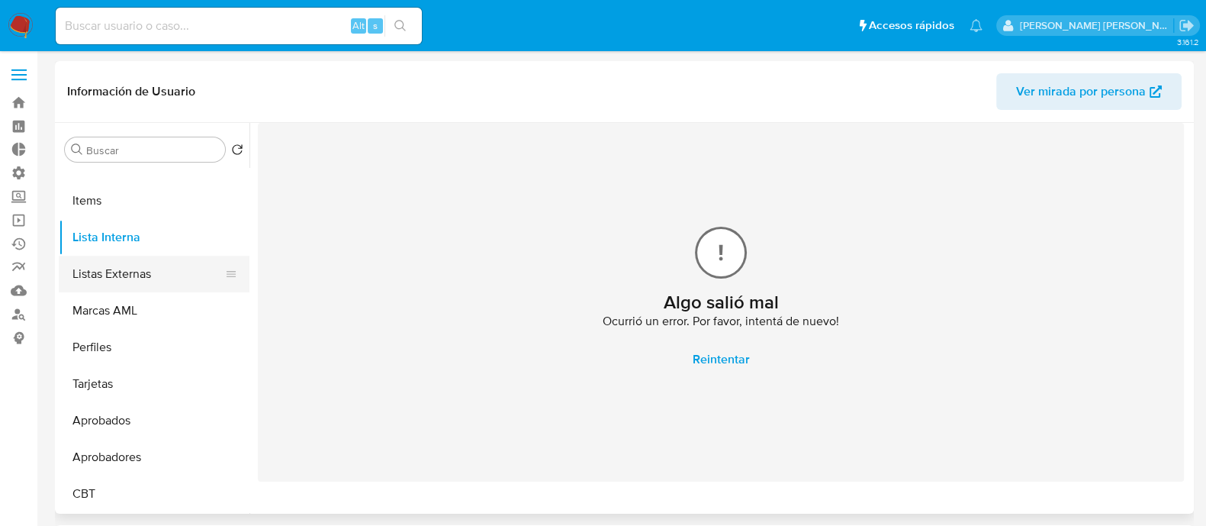
click at [195, 284] on button "Listas Externas" at bounding box center [148, 274] width 178 height 37
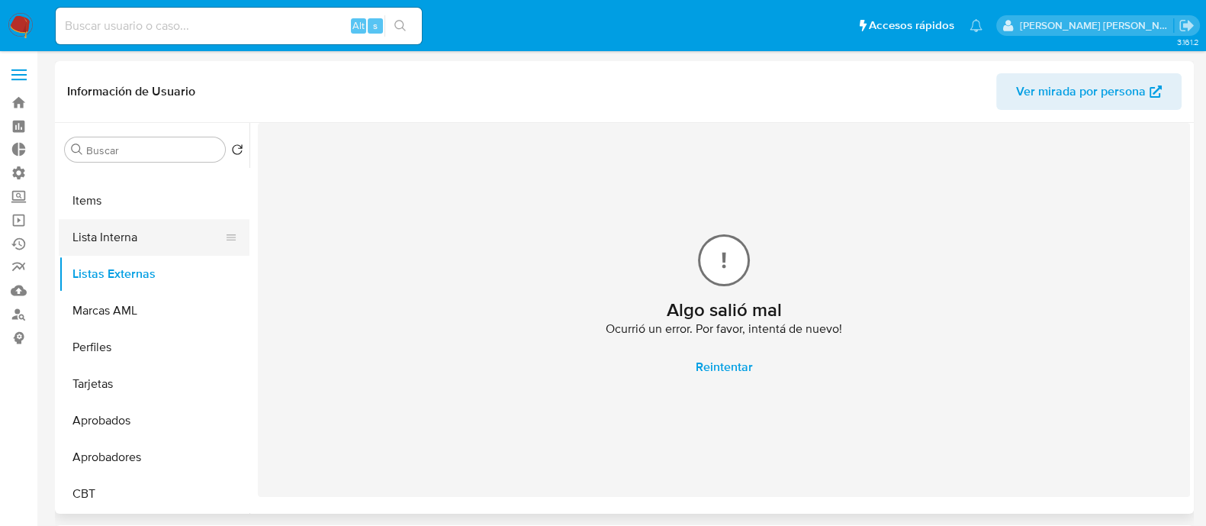
click at [162, 235] on button "Lista Interna" at bounding box center [148, 237] width 178 height 37
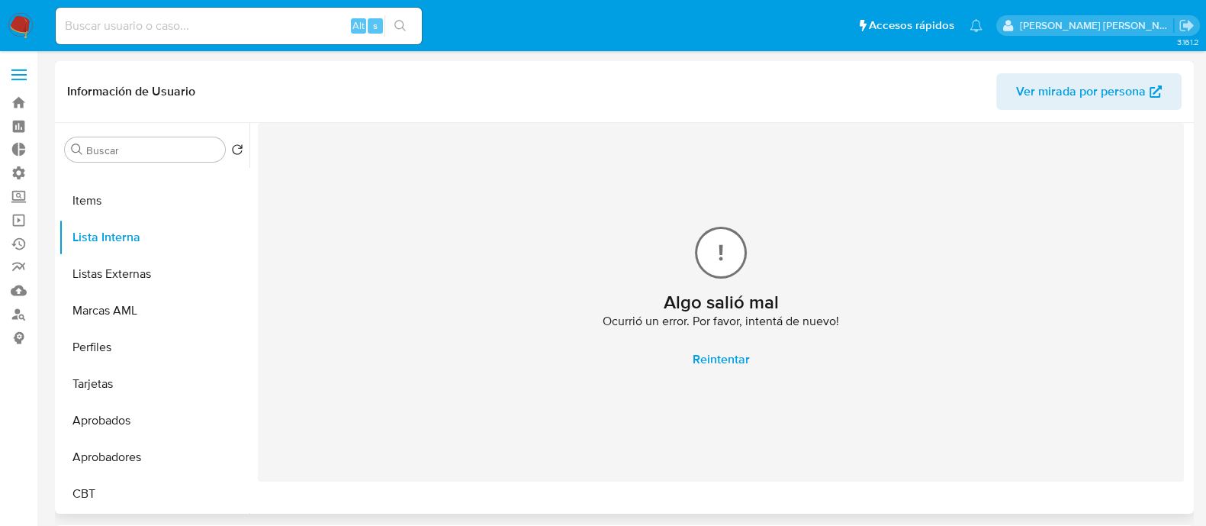
scroll to position [790, 0]
click at [712, 365] on span "Reintentar" at bounding box center [721, 359] width 57 height 34
click at [713, 357] on span "Reintentar" at bounding box center [721, 359] width 57 height 34
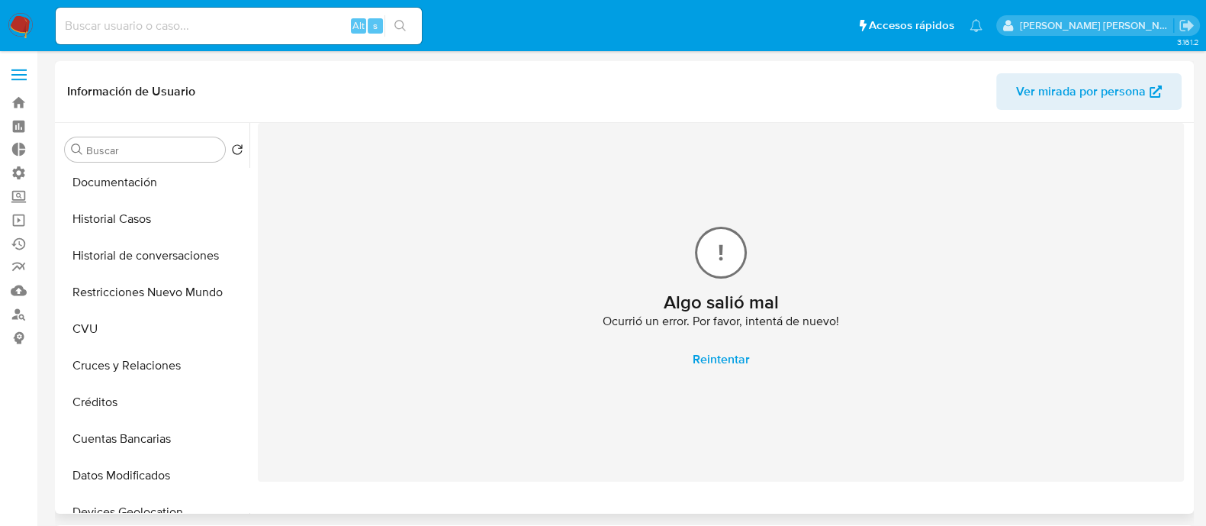
scroll to position [0, 0]
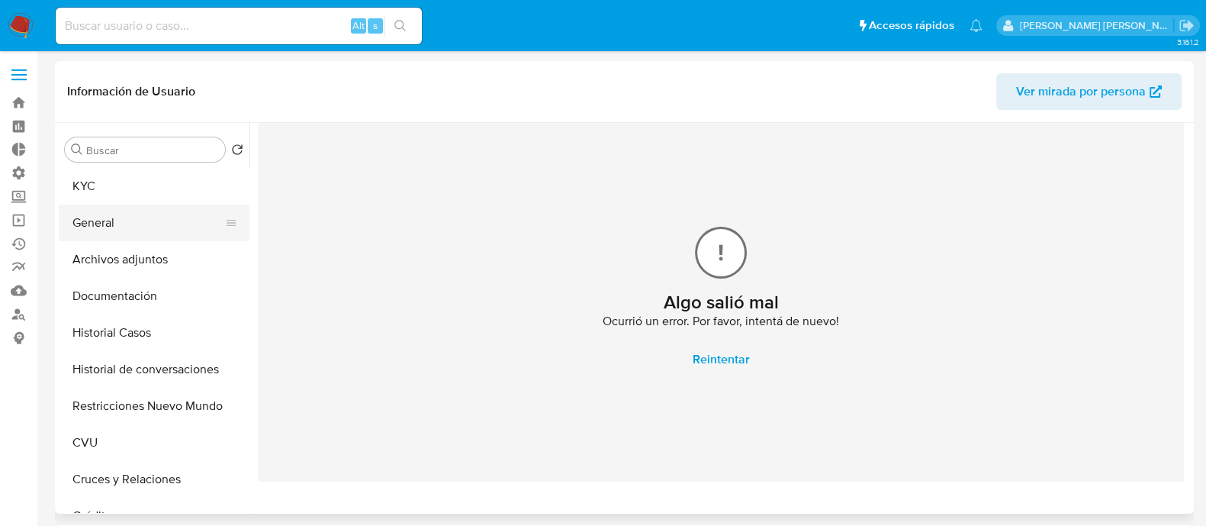
click at [159, 233] on button "General" at bounding box center [148, 222] width 178 height 37
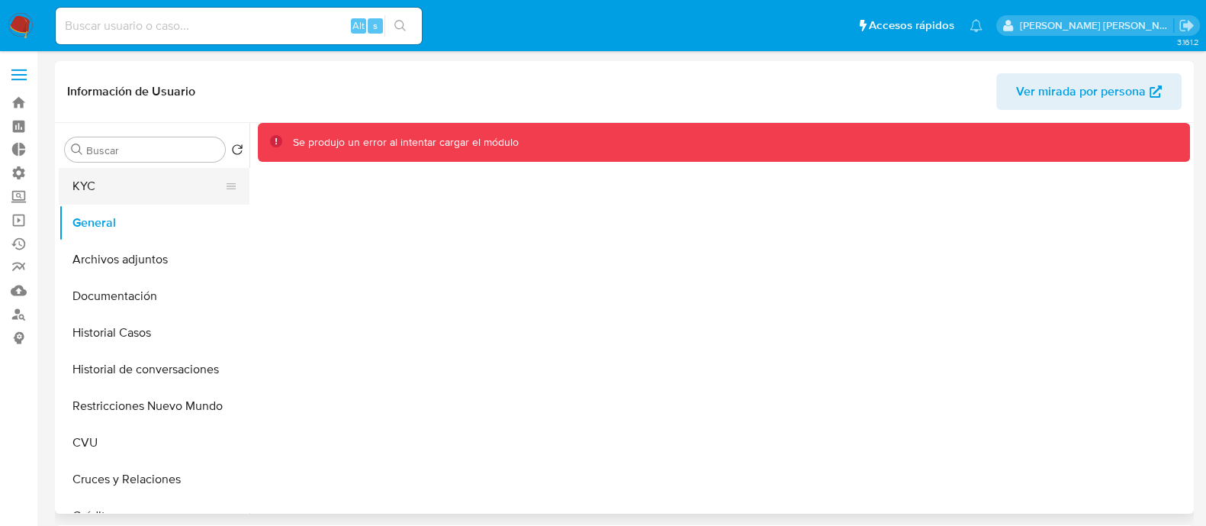
click at [100, 179] on button "KYC" at bounding box center [148, 186] width 178 height 37
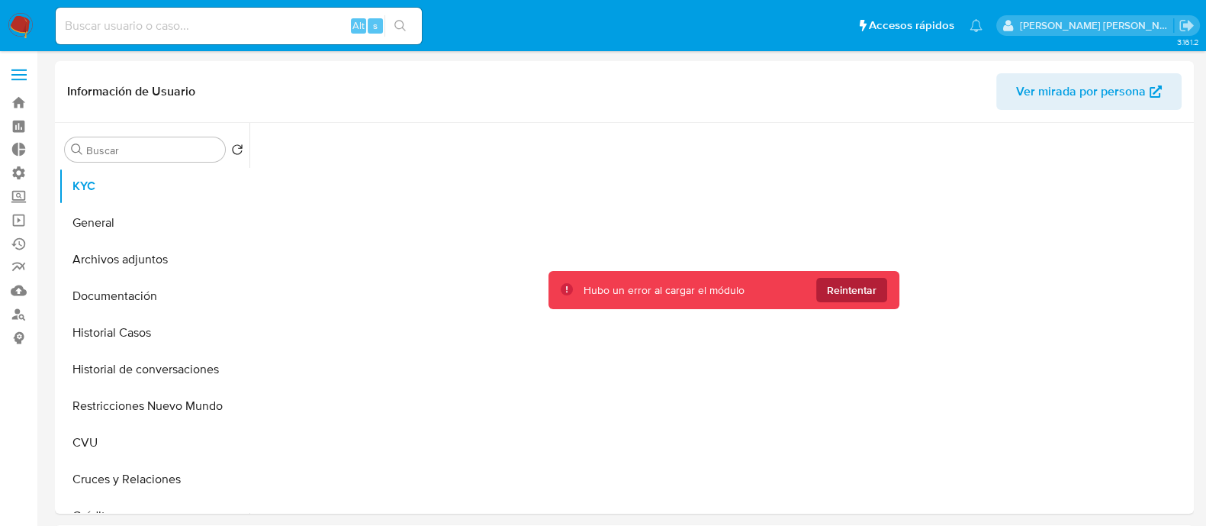
drag, startPoint x: 851, startPoint y: 310, endPoint x: 862, endPoint y: 297, distance: 16.8
click at [851, 308] on div "Hubo un error al cargar el módulo Reintentar" at bounding box center [724, 314] width 932 height 383
click at [862, 297] on span "Reintentar" at bounding box center [852, 290] width 50 height 24
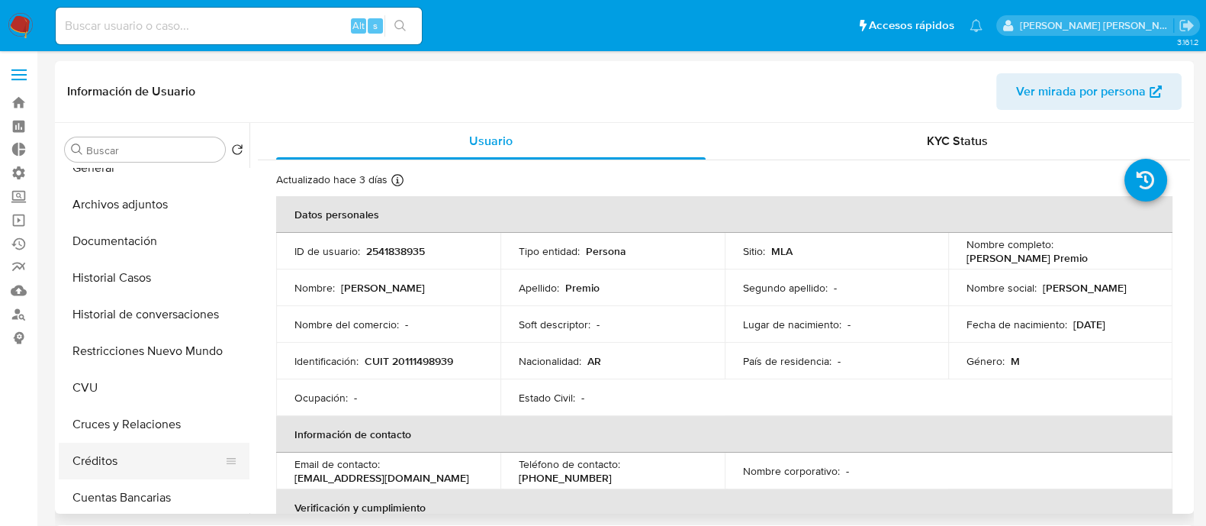
scroll to position [95, 0]
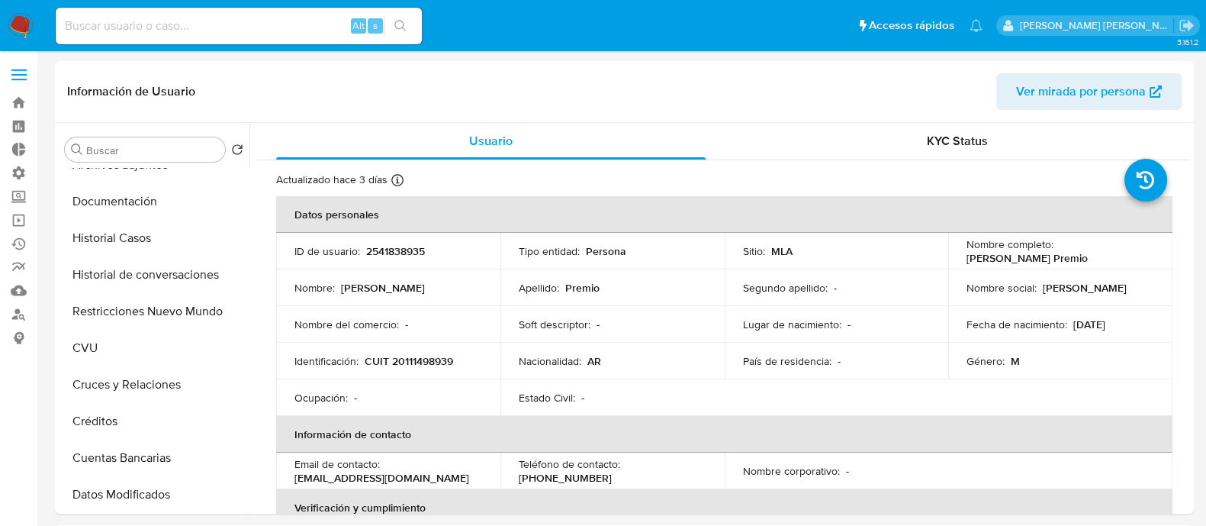
click at [406, 251] on p "2541838935" at bounding box center [395, 251] width 59 height 14
copy p "2541838935"
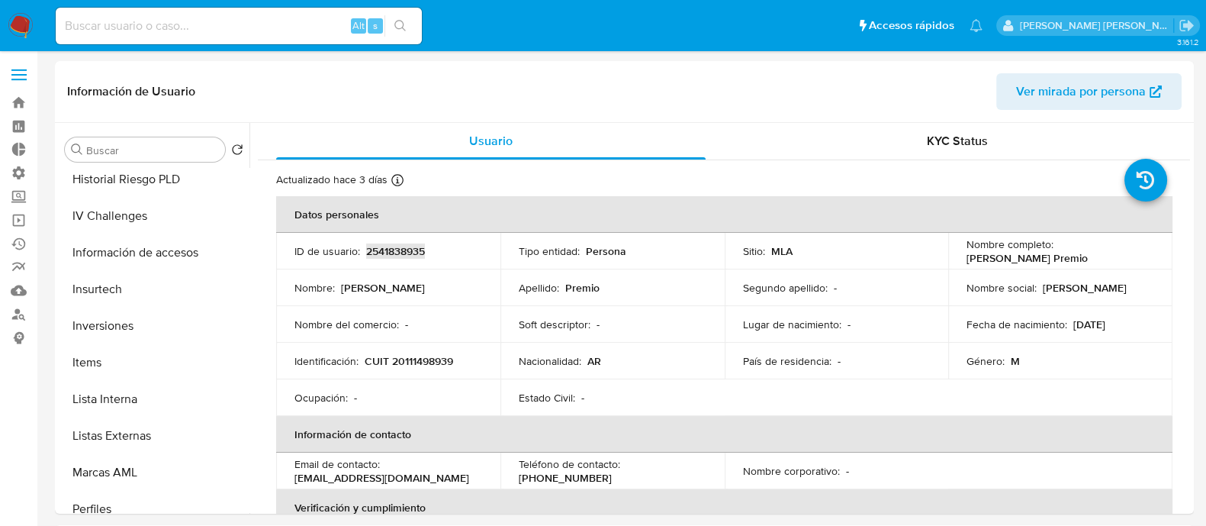
scroll to position [791, 0]
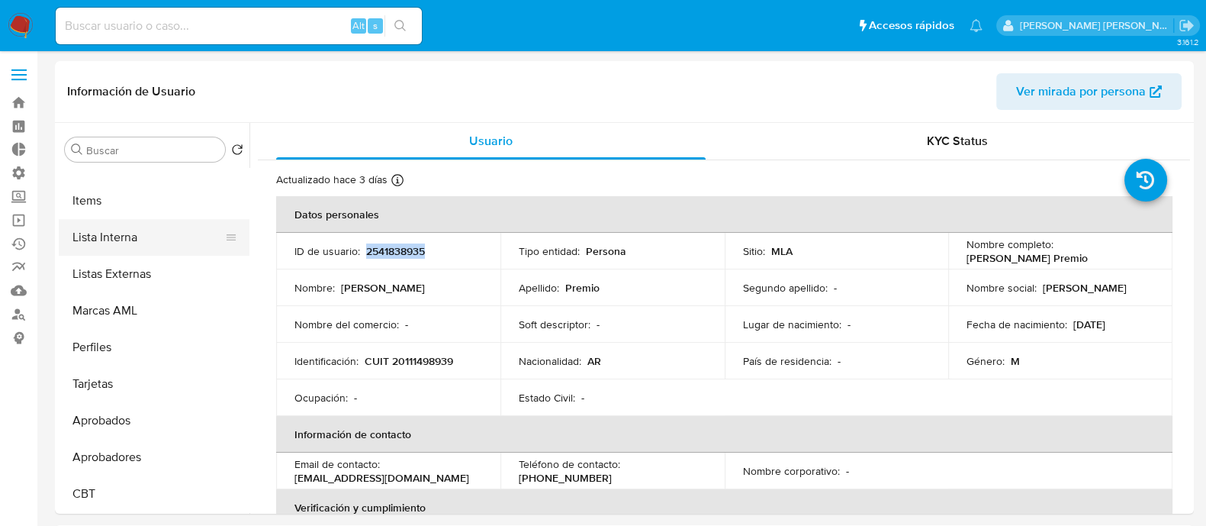
click at [146, 244] on button "Lista Interna" at bounding box center [148, 237] width 178 height 37
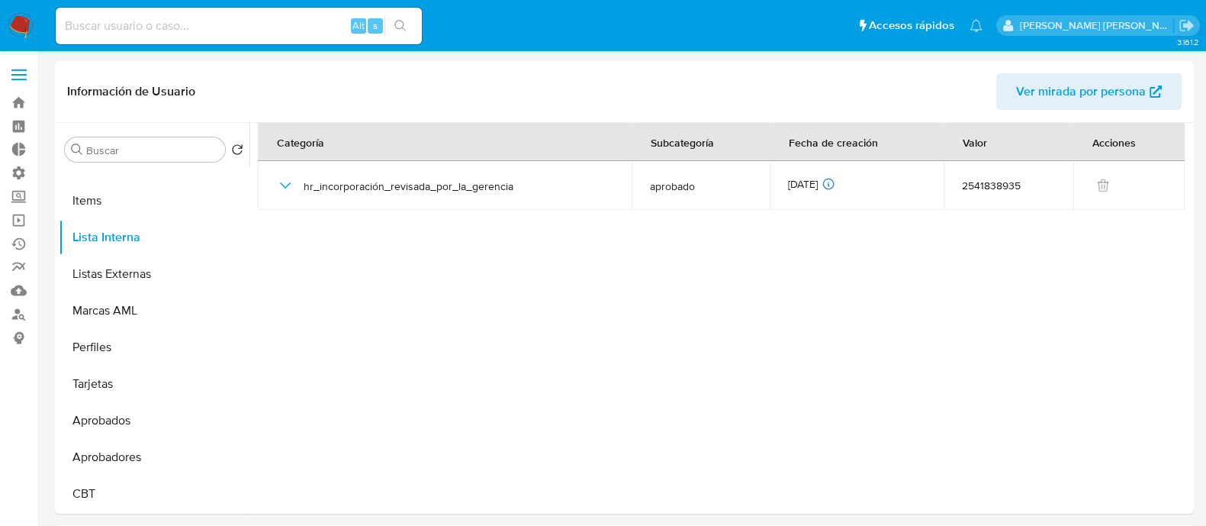
scroll to position [790, 0]
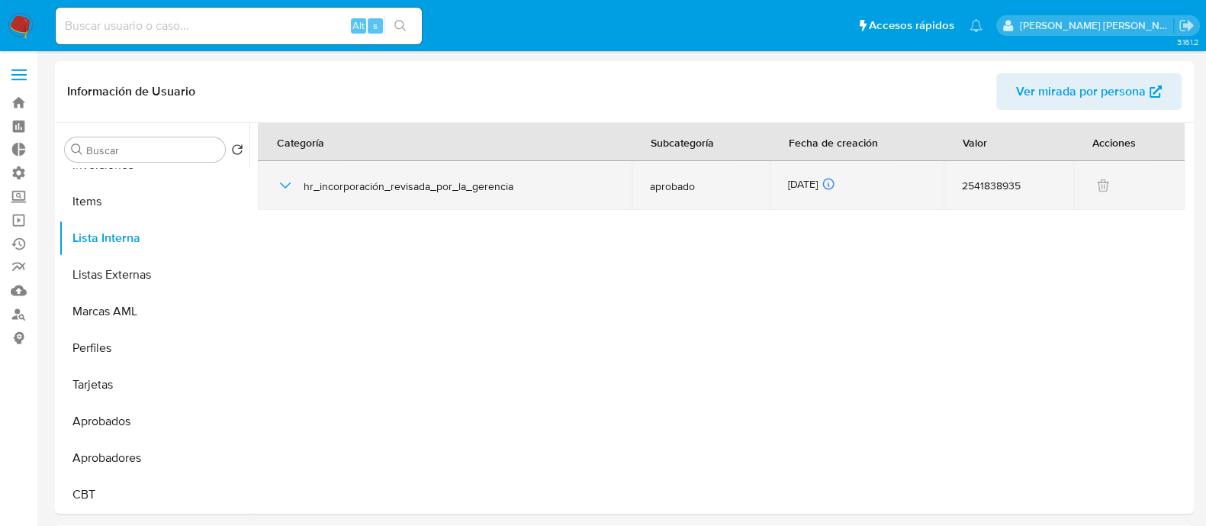
click at [290, 185] on icon "button" at bounding box center [285, 185] width 18 height 18
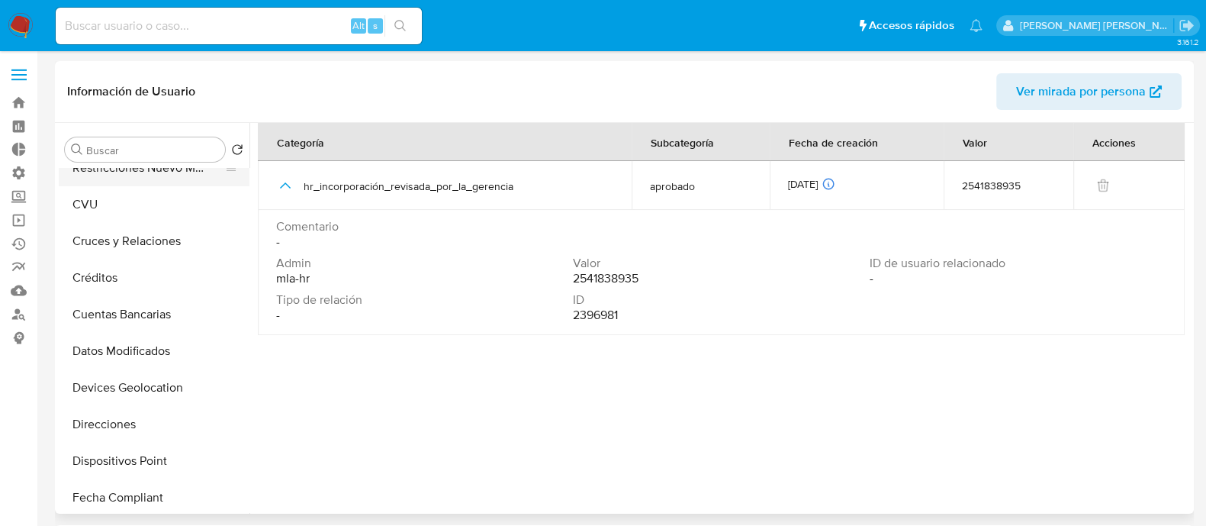
scroll to position [27, 0]
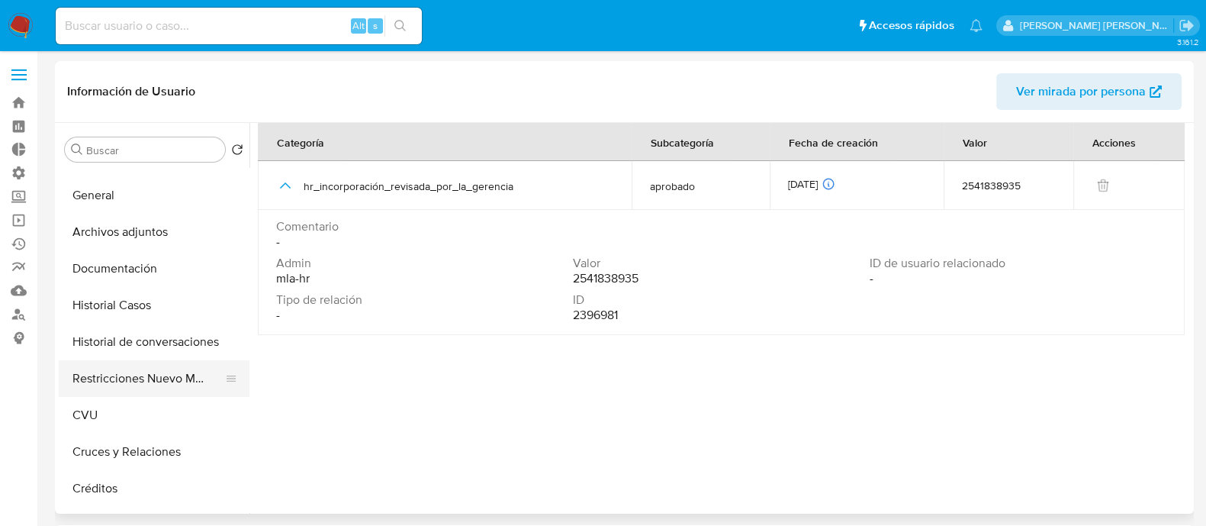
click at [166, 380] on button "Restricciones Nuevo Mundo" at bounding box center [148, 378] width 178 height 37
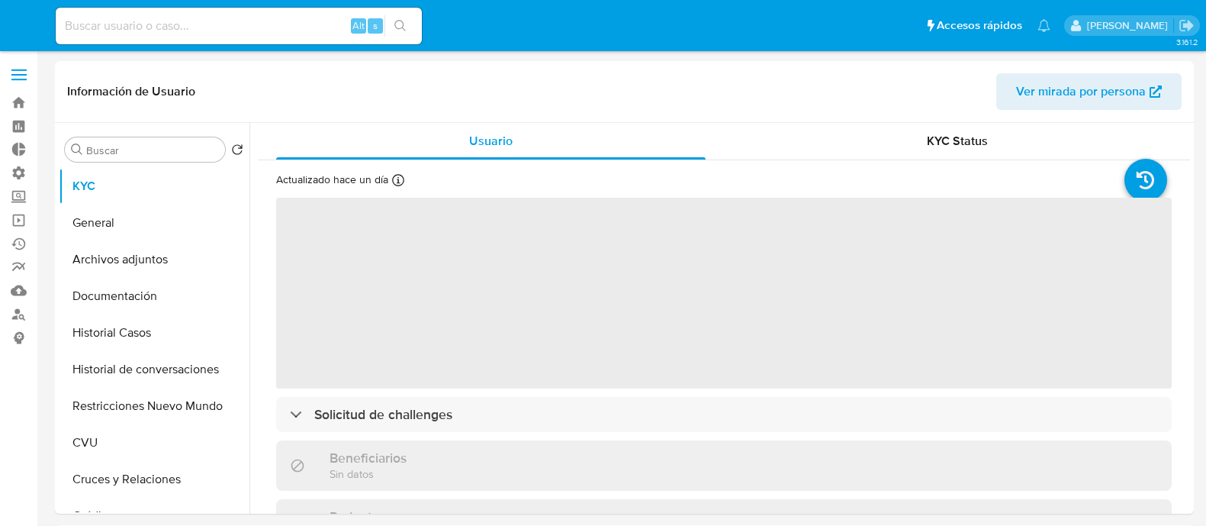
select select "10"
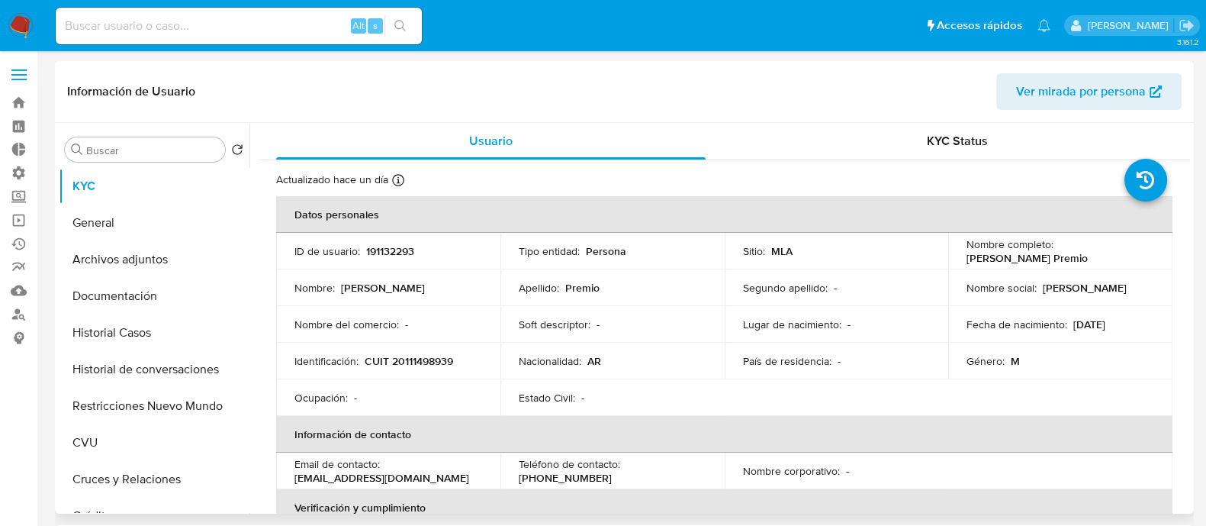
click at [398, 244] on p "191132293" at bounding box center [390, 251] width 48 height 14
copy p "191132293"
click at [161, 345] on button "Historial Casos" at bounding box center [148, 332] width 178 height 37
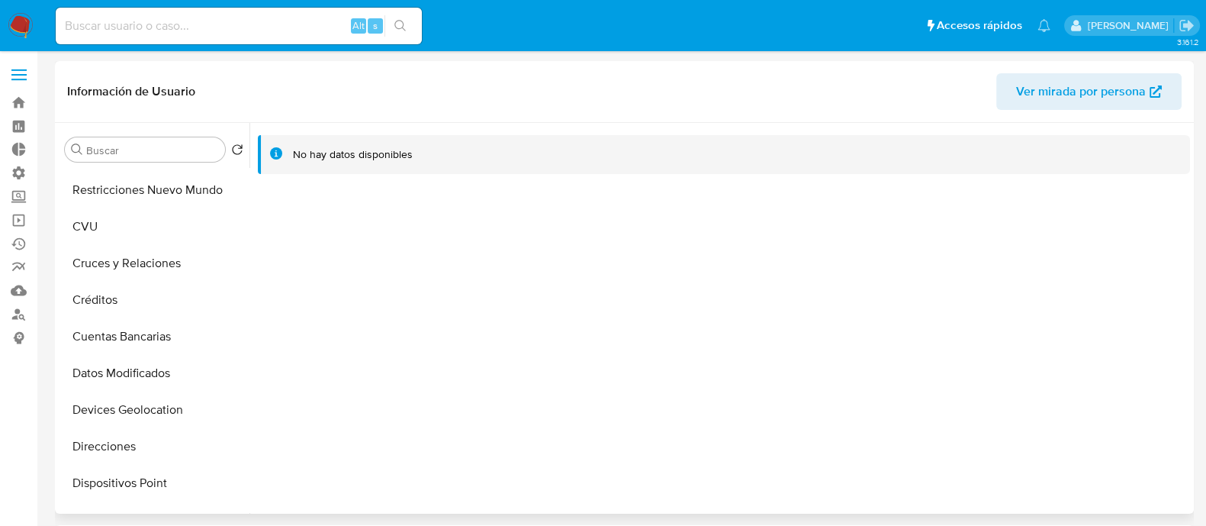
scroll to position [667, 0]
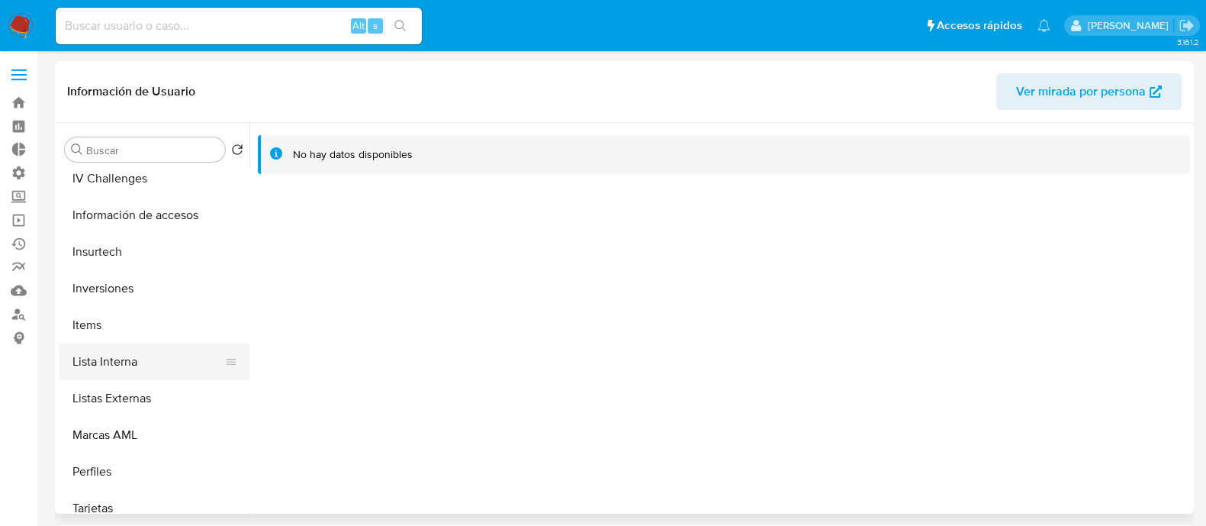
click at [160, 352] on button "Lista Interna" at bounding box center [148, 361] width 178 height 37
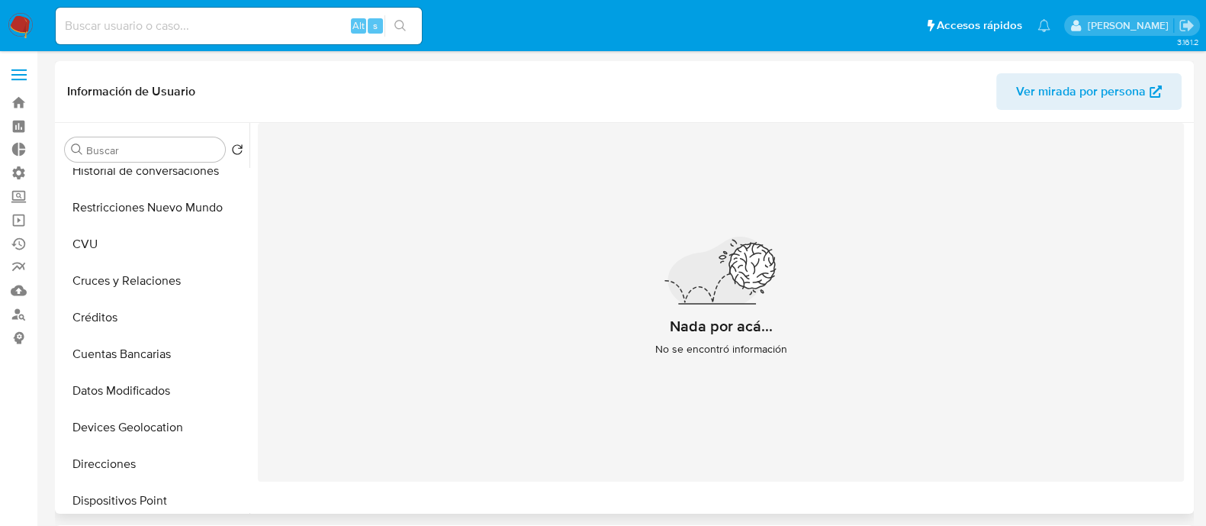
scroll to position [0, 0]
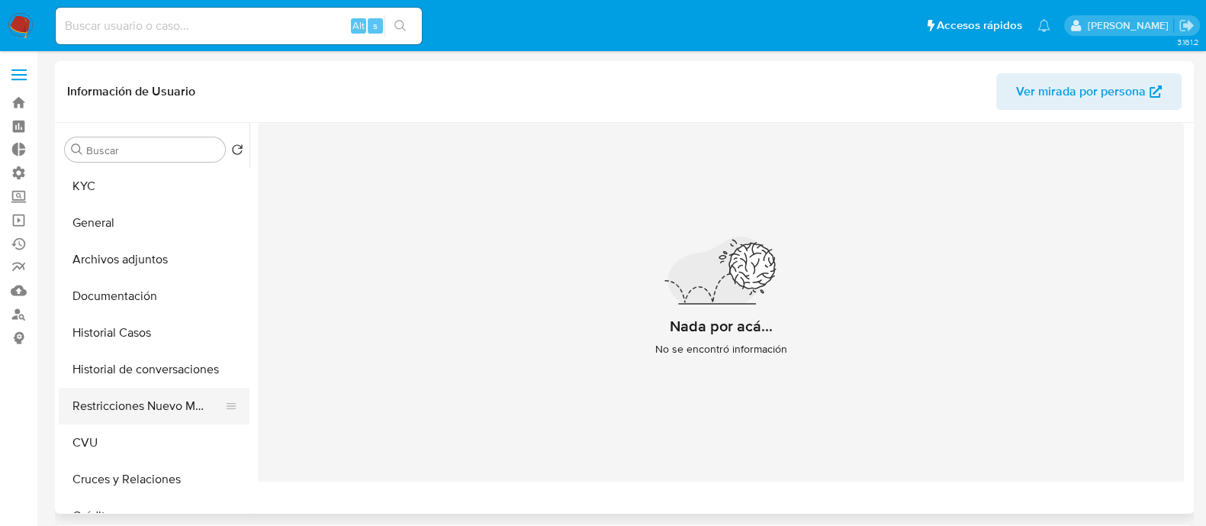
click at [151, 410] on button "Restricciones Nuevo Mundo" at bounding box center [148, 405] width 178 height 37
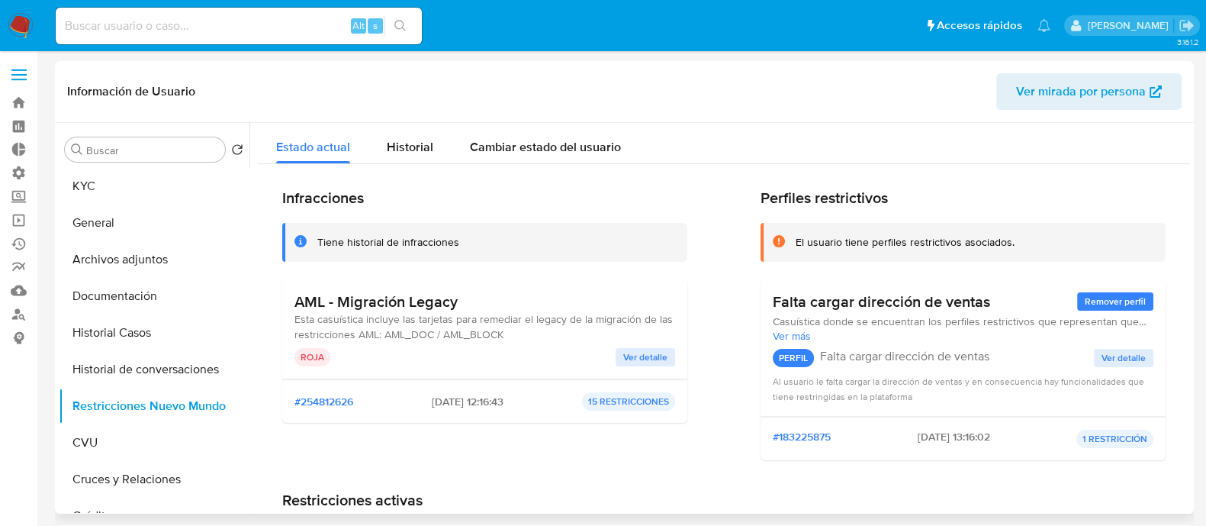
click at [625, 342] on div "AML - Migración Legacy Esta casuística incluye las tarjetas para remediar el le…" at bounding box center [484, 329] width 381 height 74
click at [625, 352] on span "Ver detalle" at bounding box center [645, 356] width 44 height 15
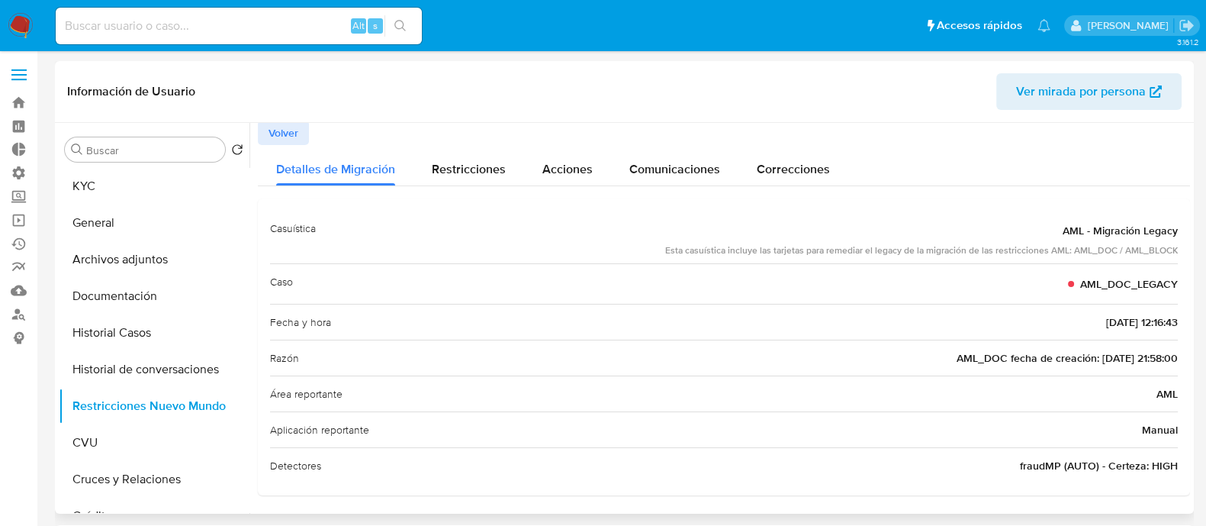
scroll to position [3, 0]
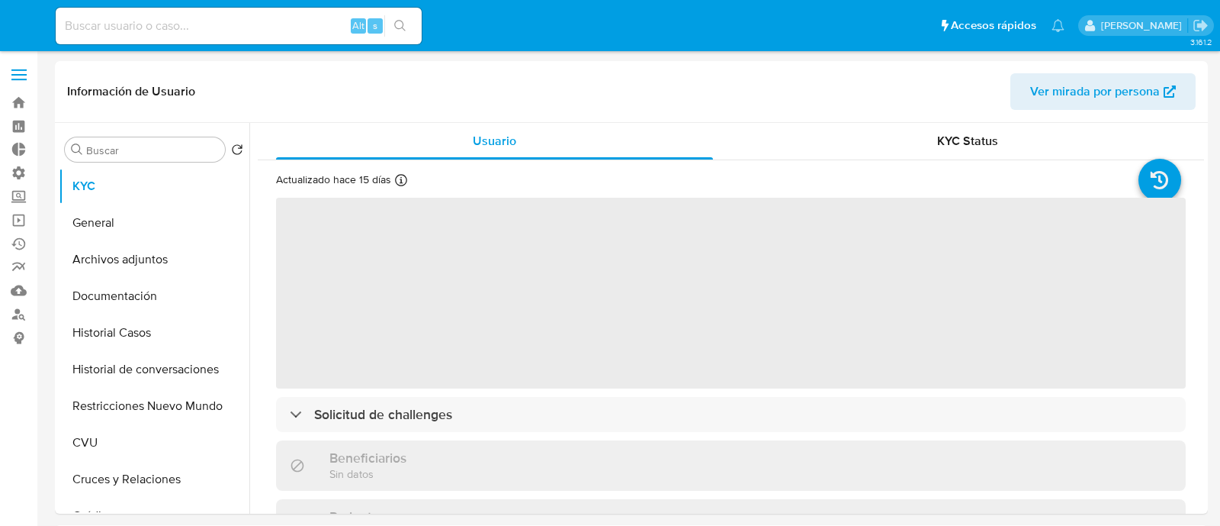
select select "10"
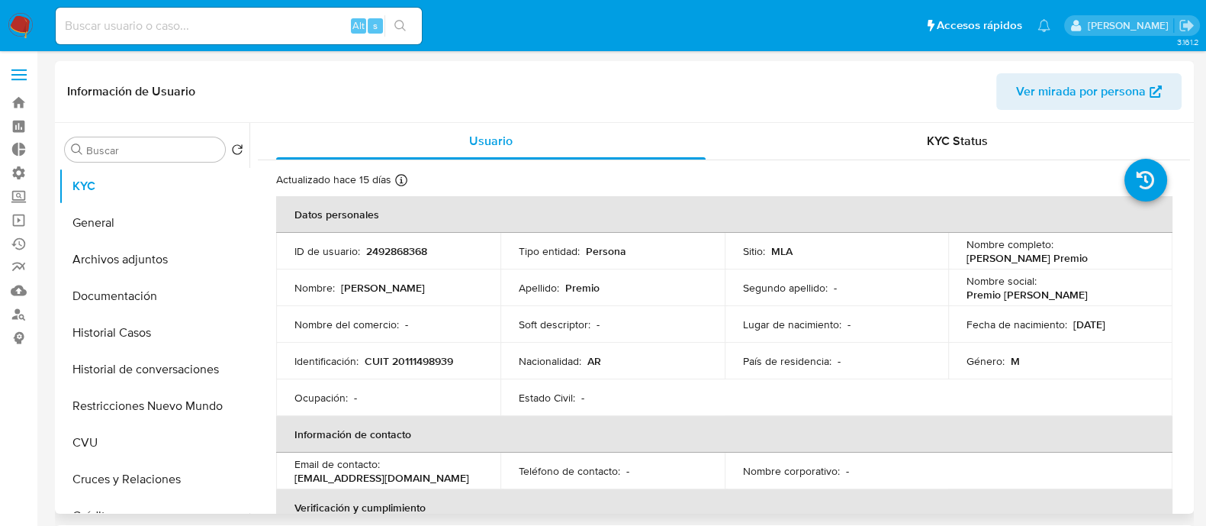
click at [379, 249] on p "2492868368" at bounding box center [396, 251] width 61 height 14
copy p "2492868368"
click at [123, 340] on button "Historial Casos" at bounding box center [148, 332] width 178 height 37
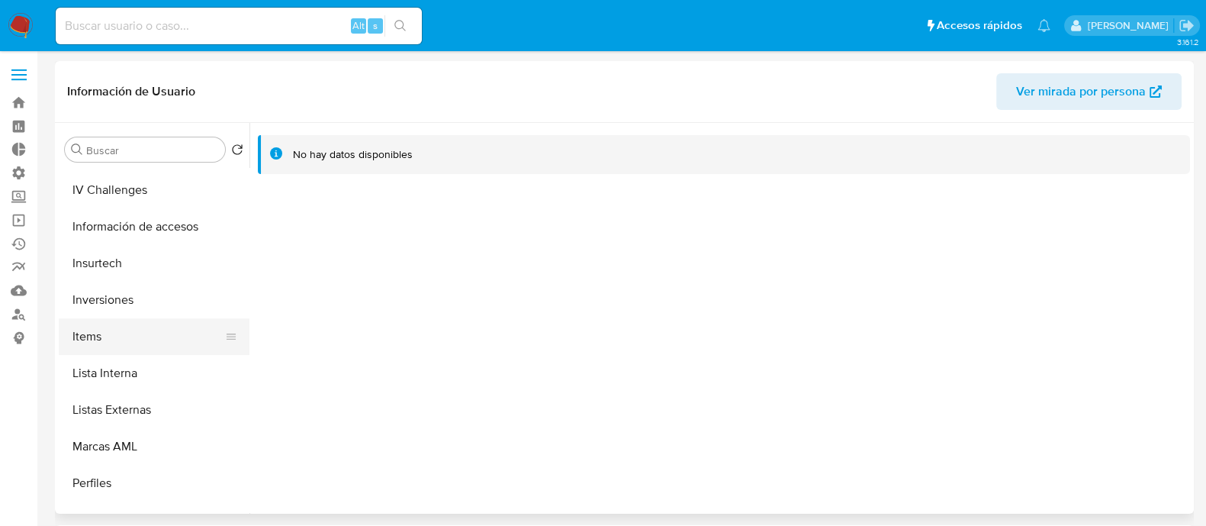
scroll to position [762, 0]
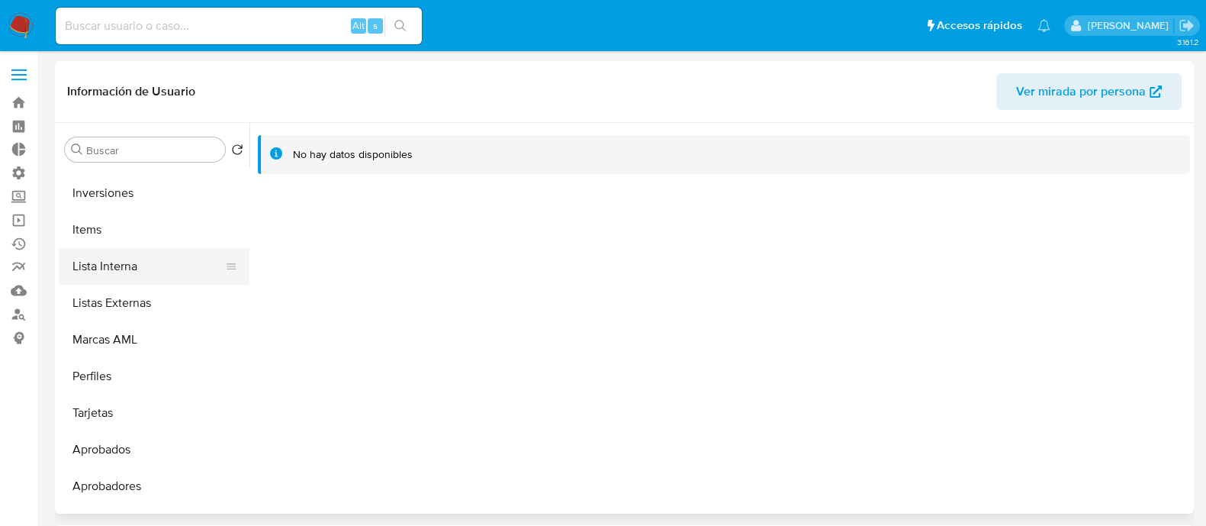
click at [152, 268] on button "Lista Interna" at bounding box center [148, 266] width 178 height 37
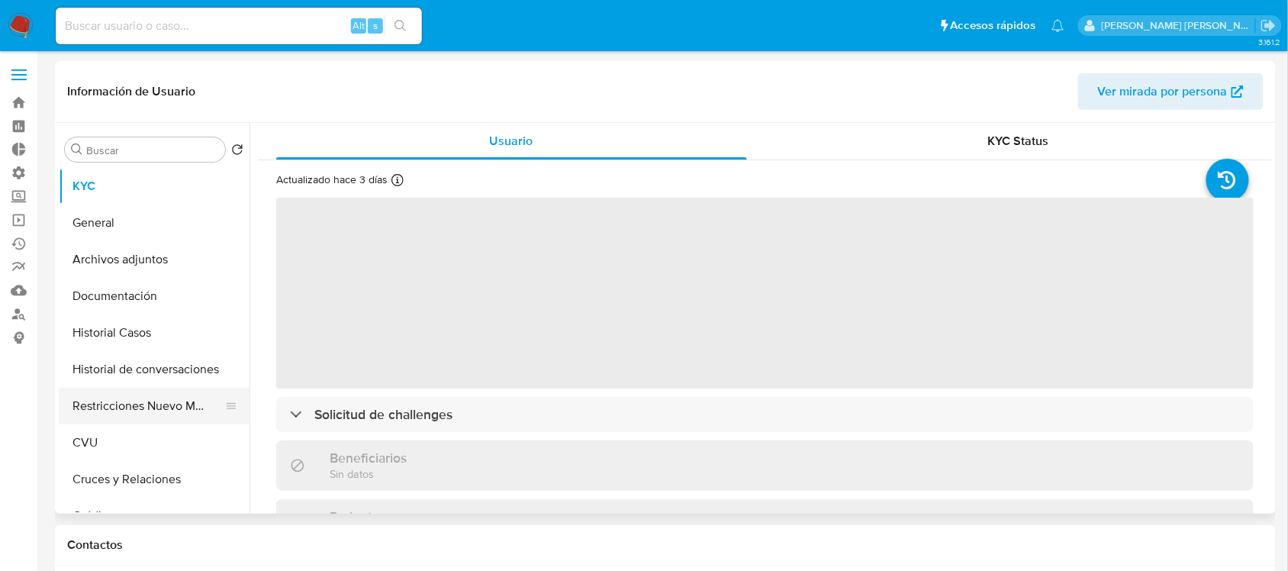
select select "10"
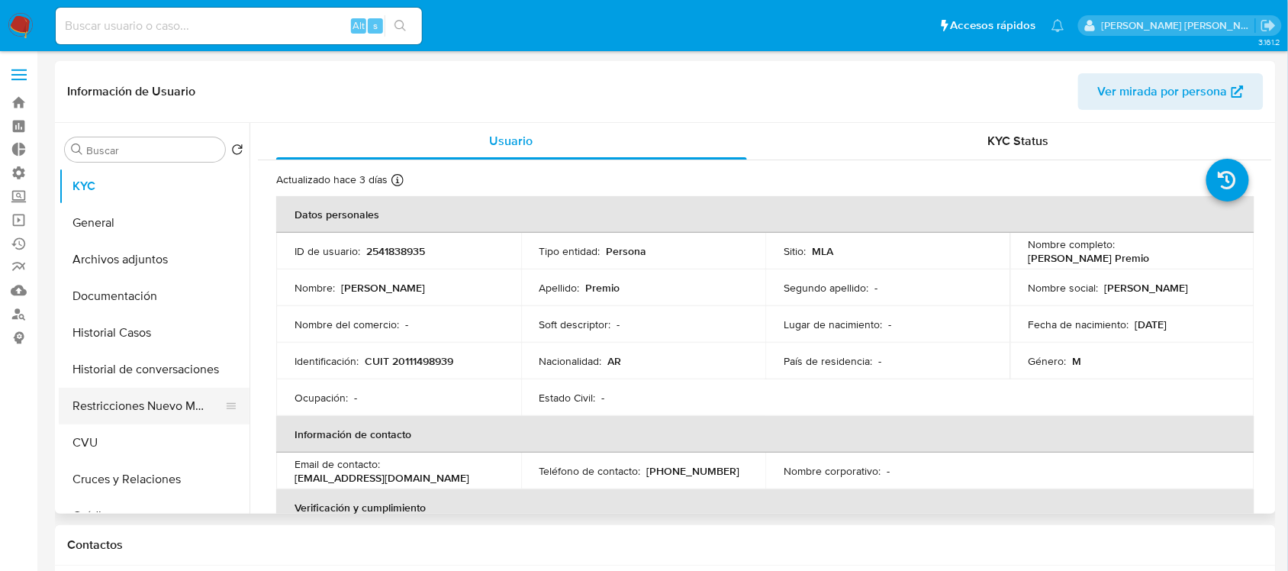
click at [162, 410] on button "Restricciones Nuevo Mundo" at bounding box center [148, 405] width 178 height 37
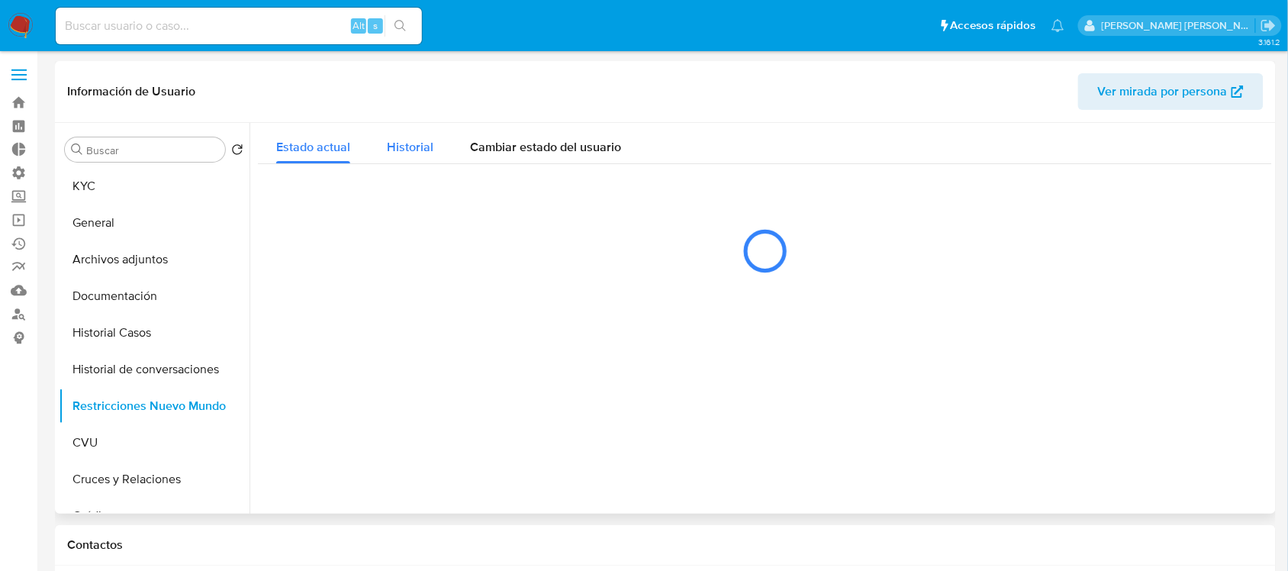
click at [410, 142] on span "Historial" at bounding box center [410, 147] width 47 height 18
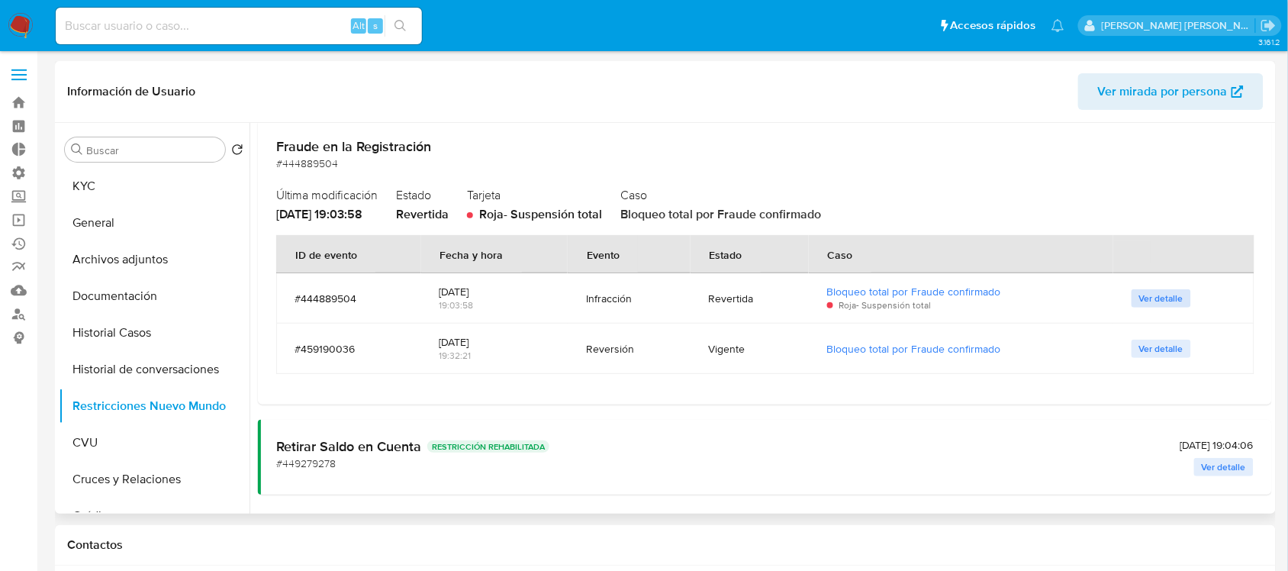
click at [1156, 294] on span "Ver detalle" at bounding box center [1161, 298] width 44 height 15
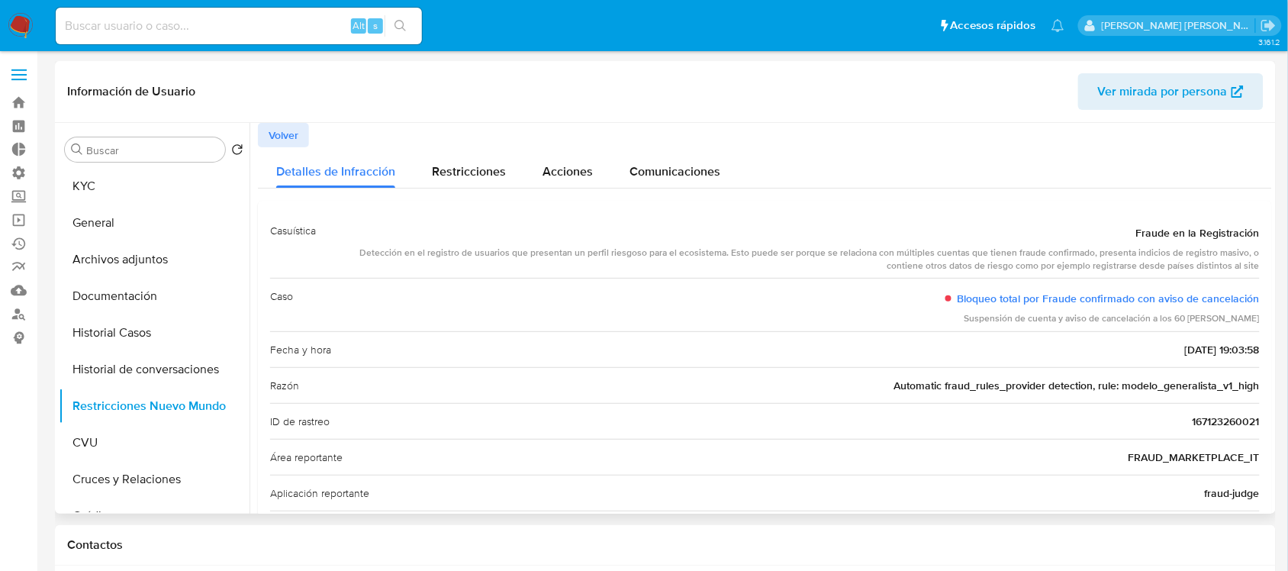
click at [294, 133] on span "Volver" at bounding box center [283, 134] width 30 height 21
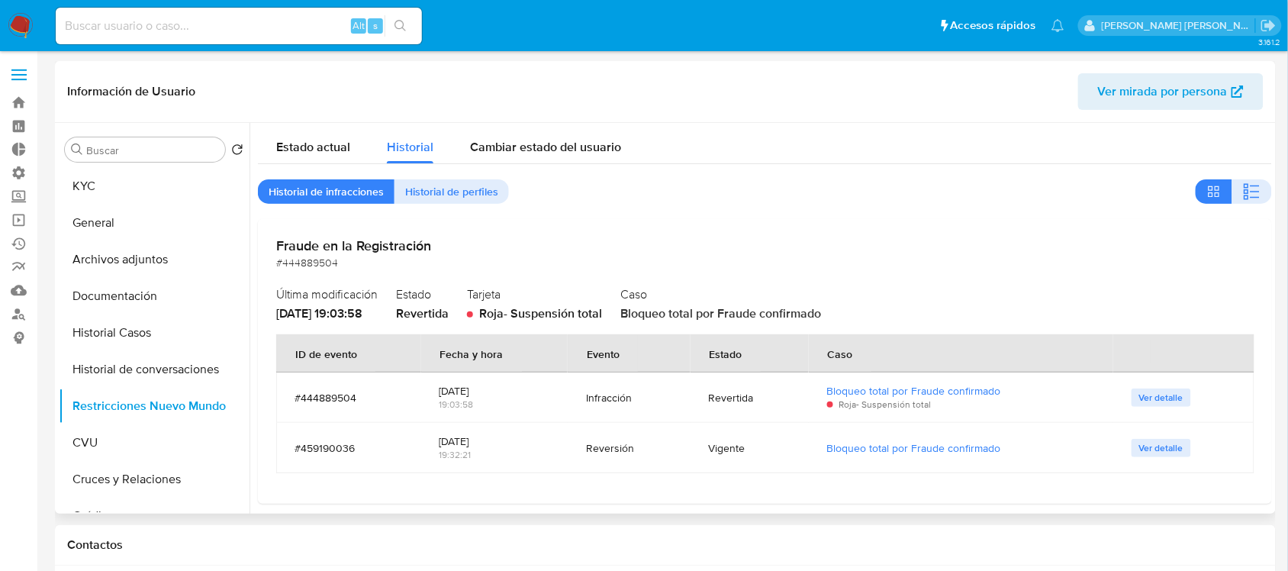
click at [1150, 452] on span "Ver detalle" at bounding box center [1161, 447] width 44 height 15
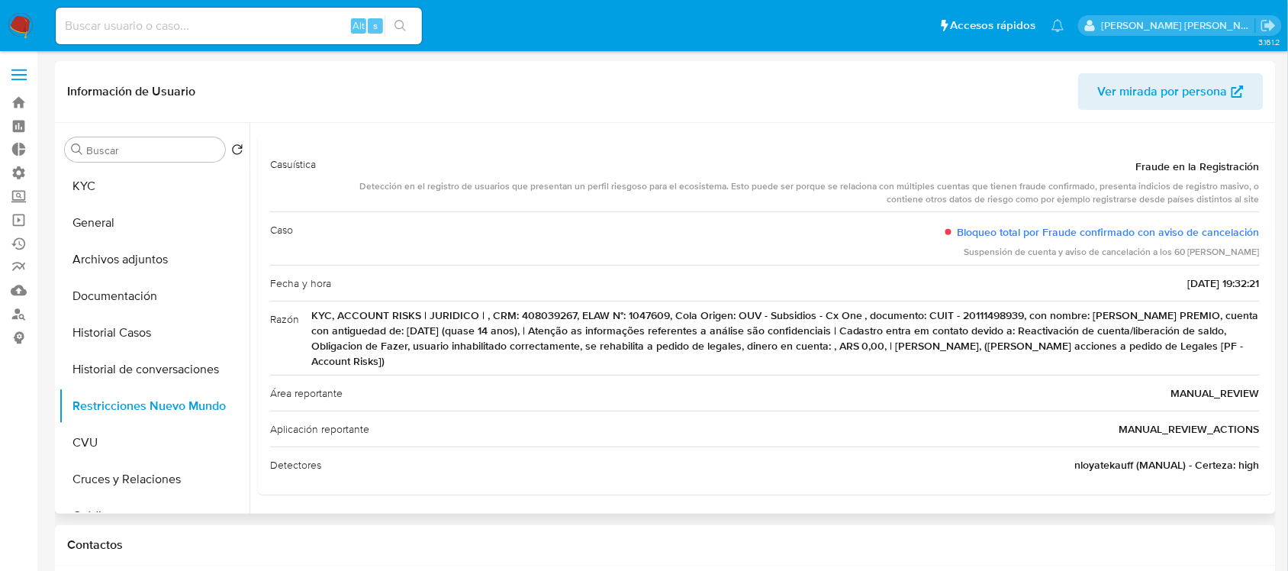
scroll to position [67, 0]
drag, startPoint x: 403, startPoint y: 362, endPoint x: 383, endPoint y: 347, distance: 25.0
click at [383, 347] on span "KYC, ACCOUNT RISKS | JURIDICO | , CRM: 408039267, ELAW N°: 1047609, Cola Origen…" at bounding box center [785, 337] width 948 height 61
click at [393, 359] on span "KYC, ACCOUNT RISKS | JURIDICO | , CRM: 408039267, ELAW N°: 1047609, Cola Origen…" at bounding box center [785, 337] width 948 height 61
drag, startPoint x: 334, startPoint y: 181, endPoint x: 1047, endPoint y: 182, distance: 713.2
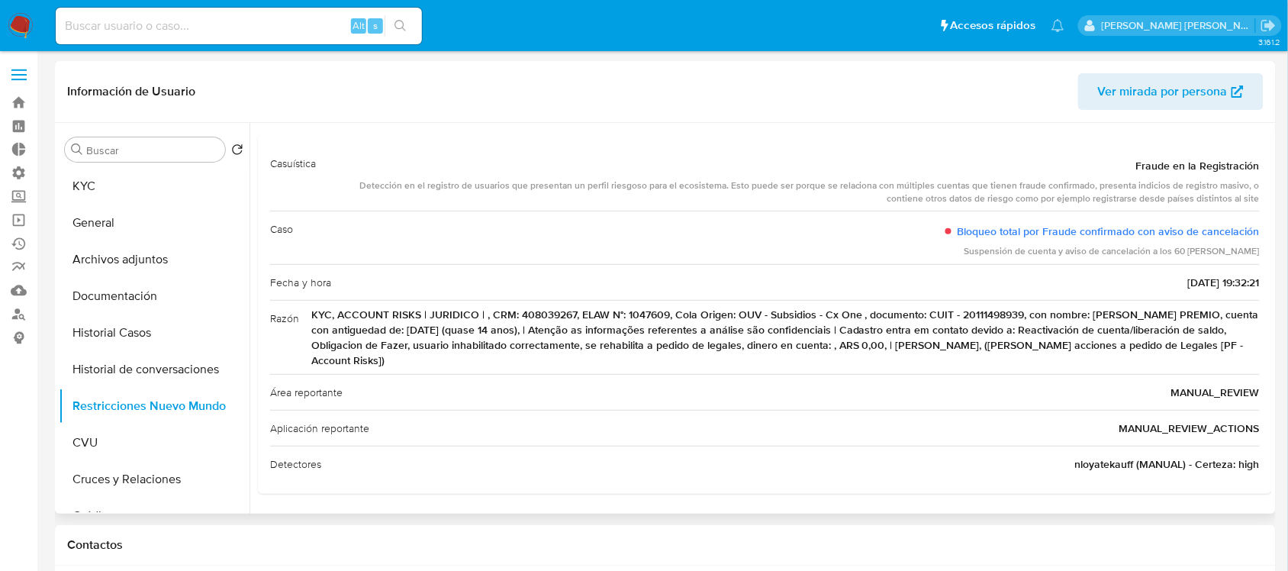
click at [1047, 182] on div "Detección en el registro de usuarios que presentan un perfil riesgoso para el e…" at bounding box center [793, 192] width 931 height 26
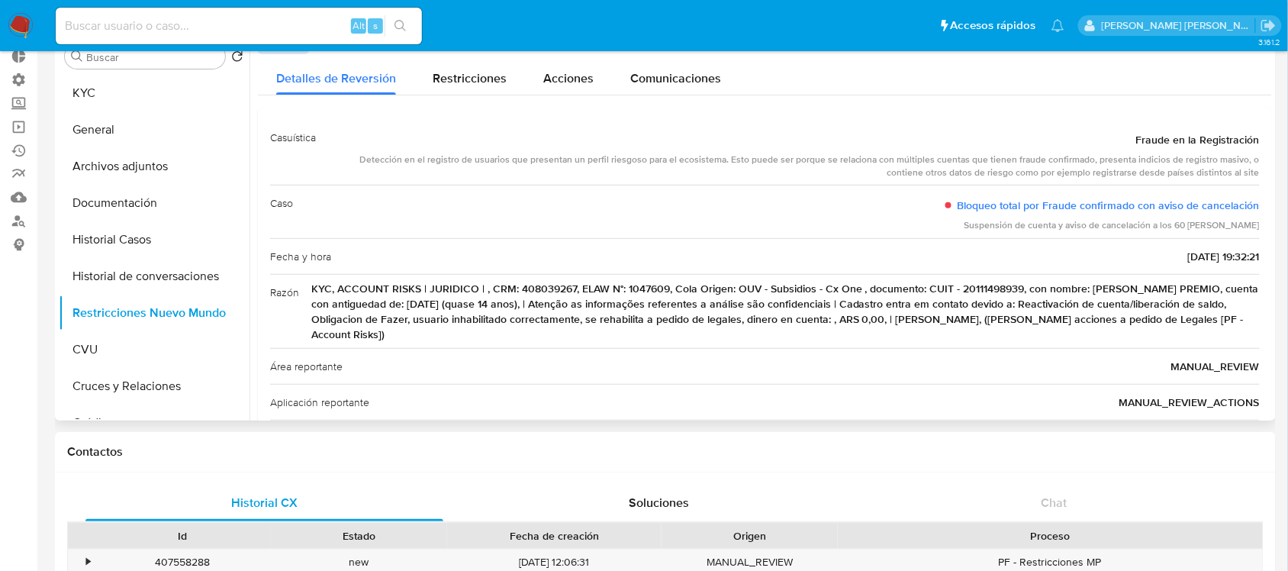
scroll to position [0, 0]
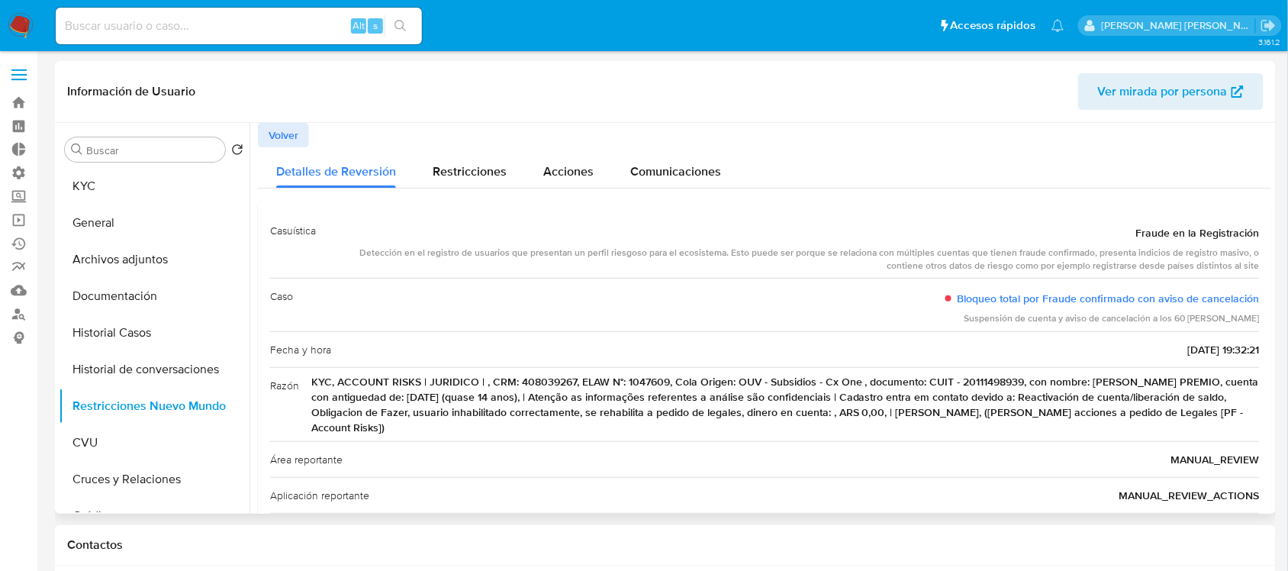
click at [292, 130] on span "Volver" at bounding box center [283, 134] width 30 height 21
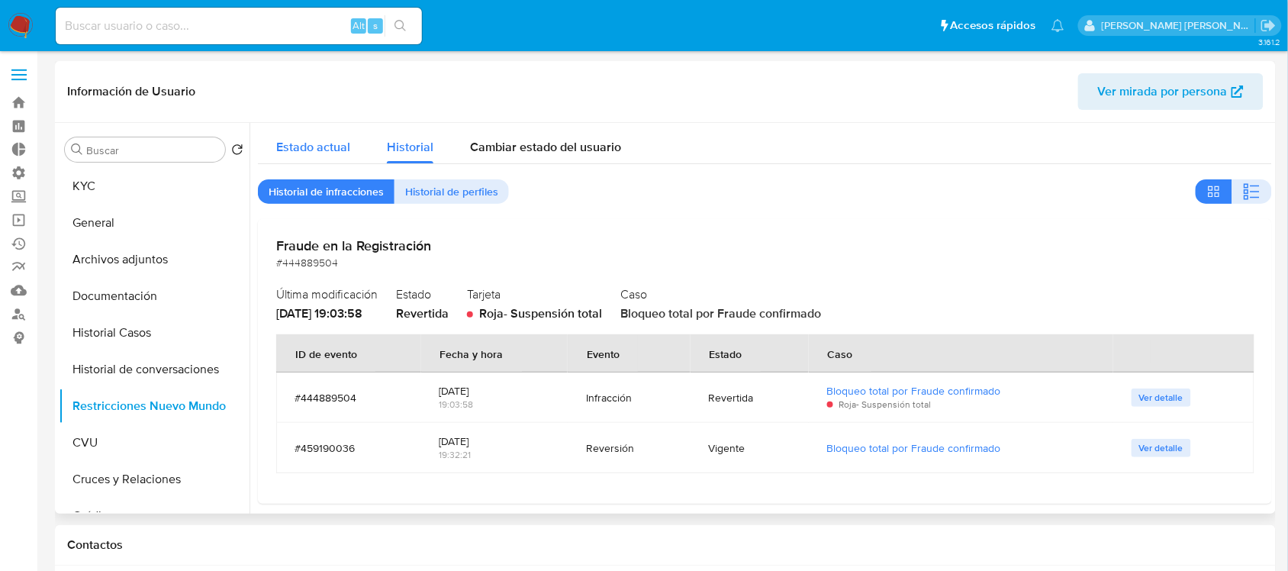
click at [319, 145] on span "Estado actual" at bounding box center [313, 147] width 74 height 18
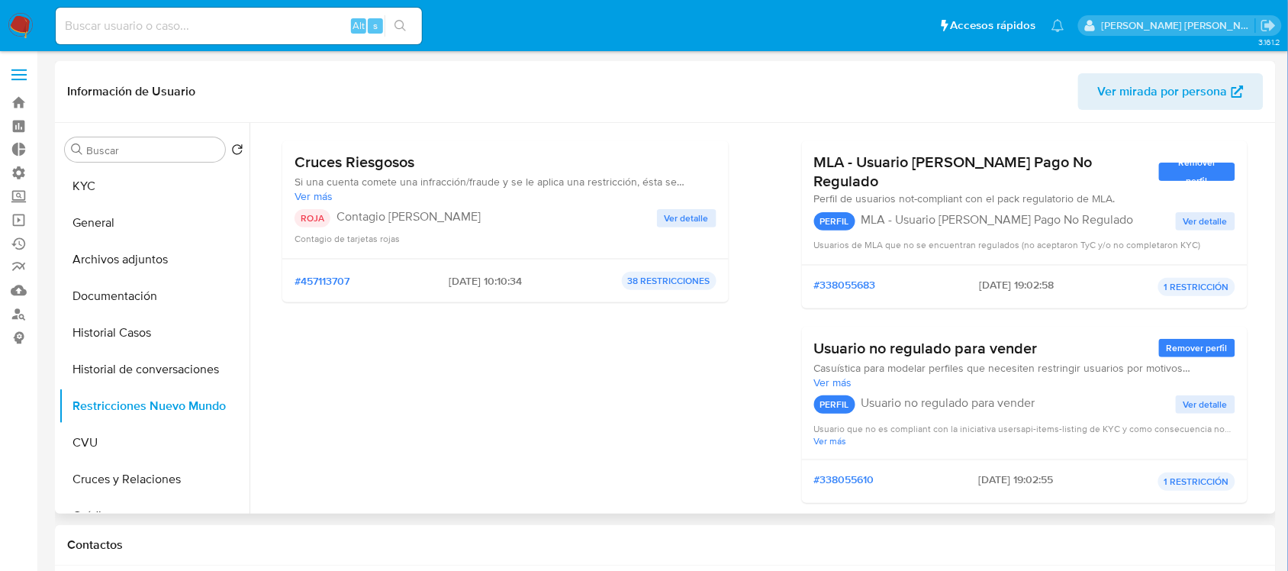
scroll to position [191, 0]
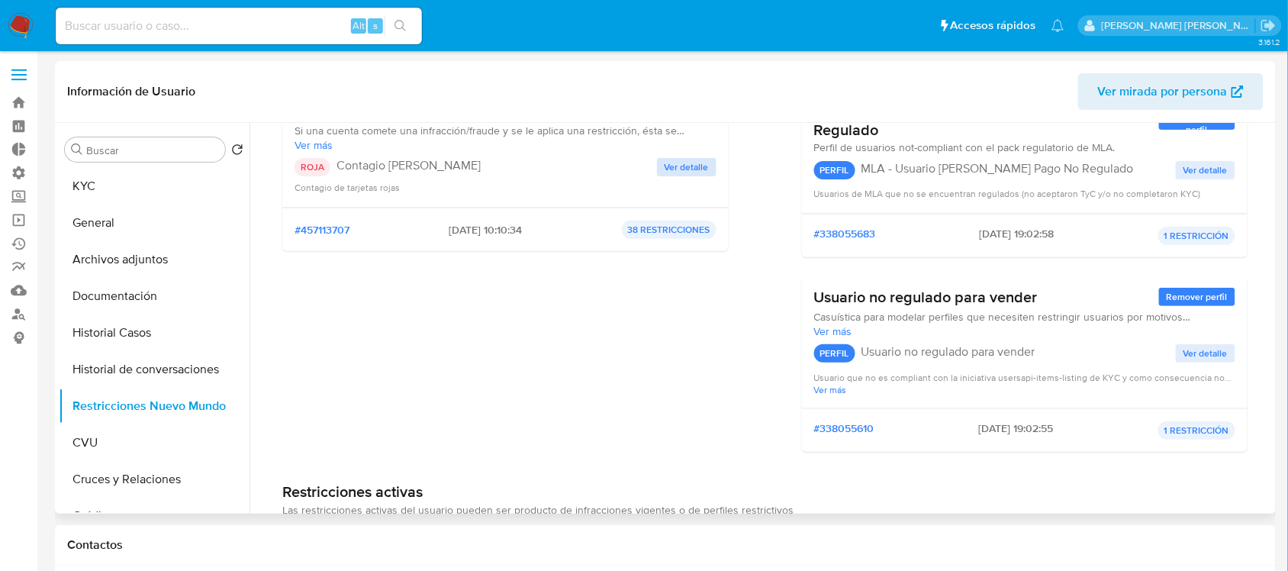
click at [687, 162] on span "Ver detalle" at bounding box center [686, 166] width 44 height 15
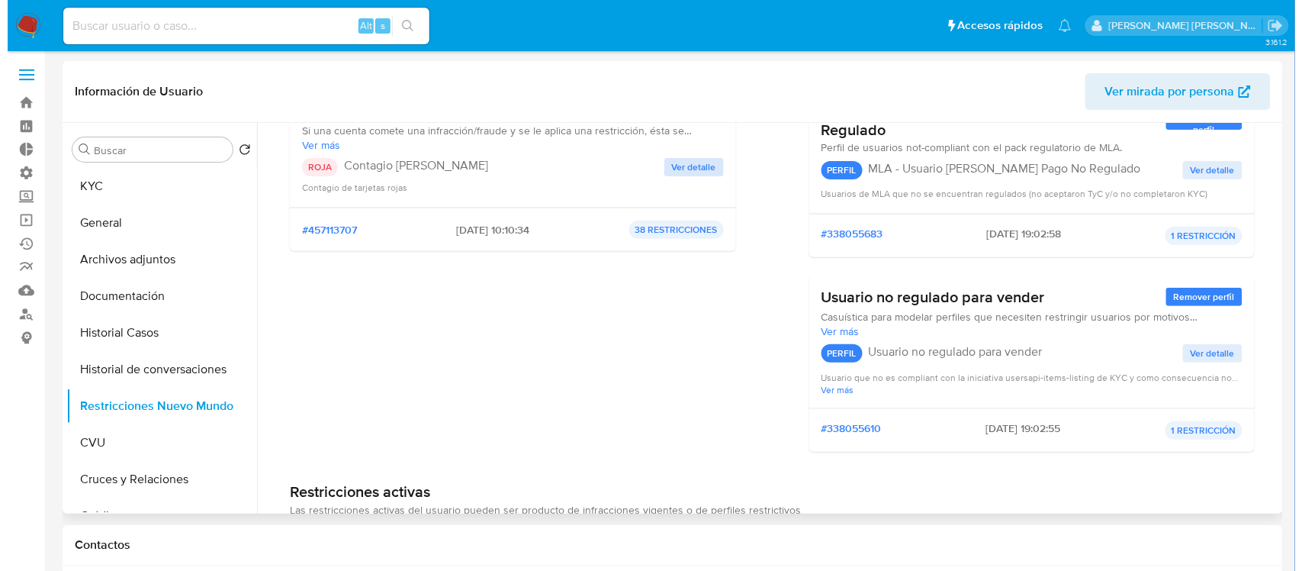
scroll to position [0, 0]
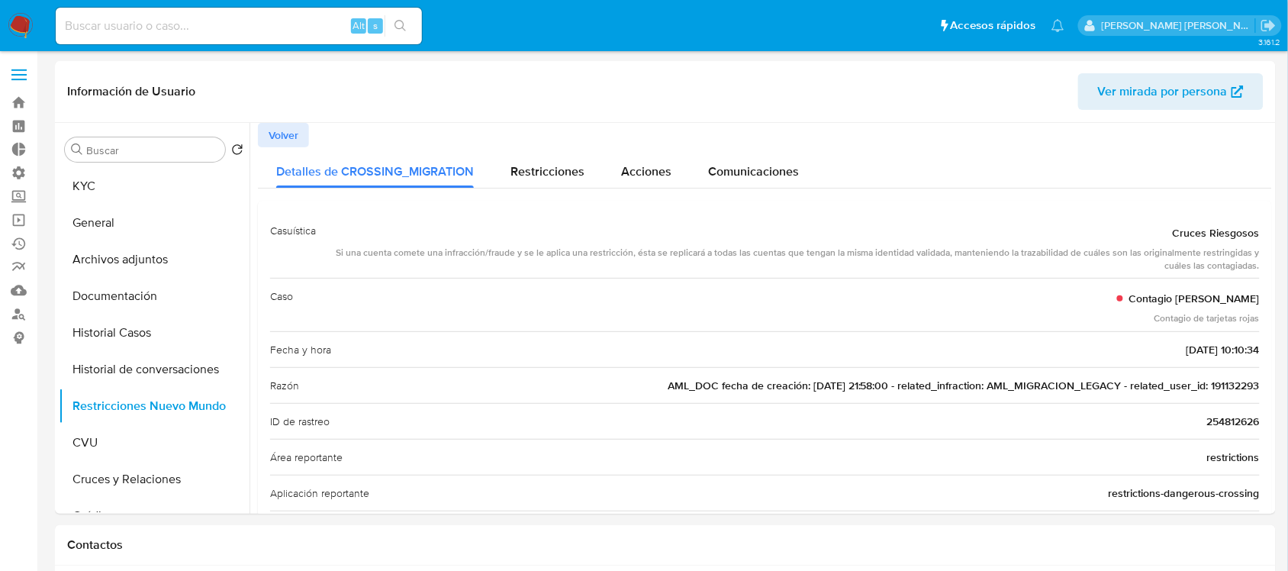
click at [408, 24] on button "search-icon" at bounding box center [399, 25] width 31 height 21
click at [241, 33] on input at bounding box center [239, 26] width 366 height 20
paste input "408039267"
type input "408039267"
click at [401, 23] on icon "search-icon" at bounding box center [400, 26] width 12 height 12
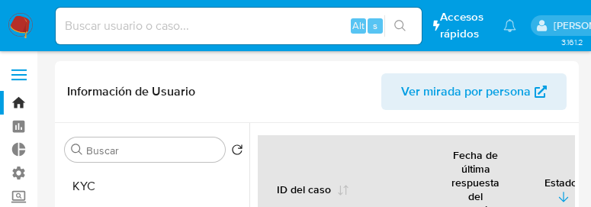
select select "10"
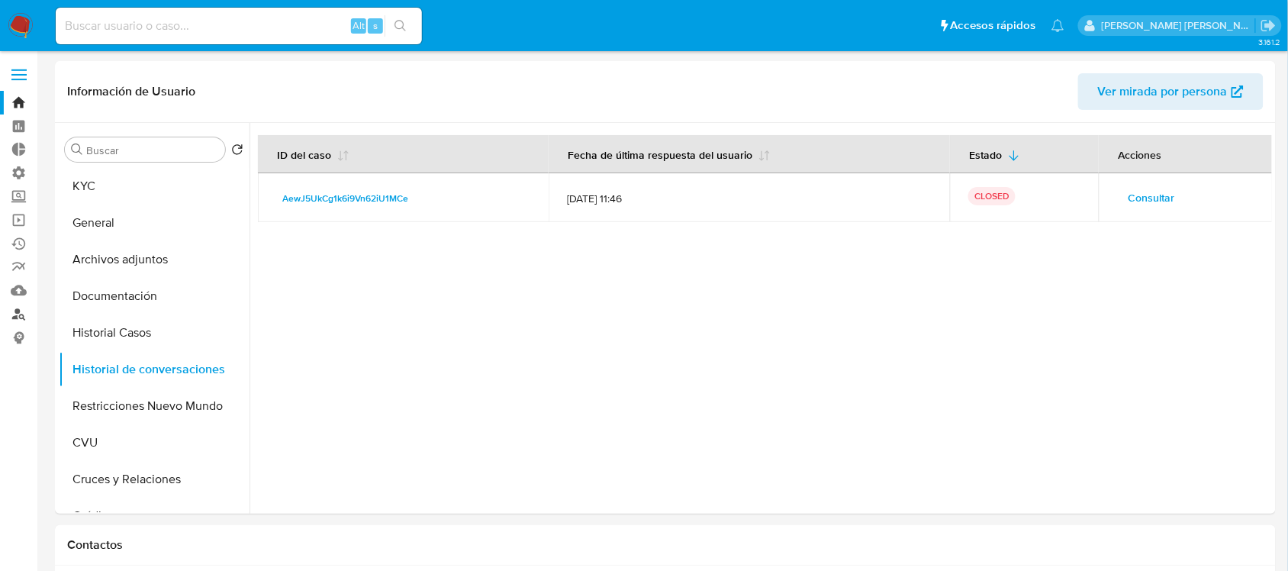
click at [27, 206] on link "Buscador de personas" at bounding box center [91, 314] width 182 height 24
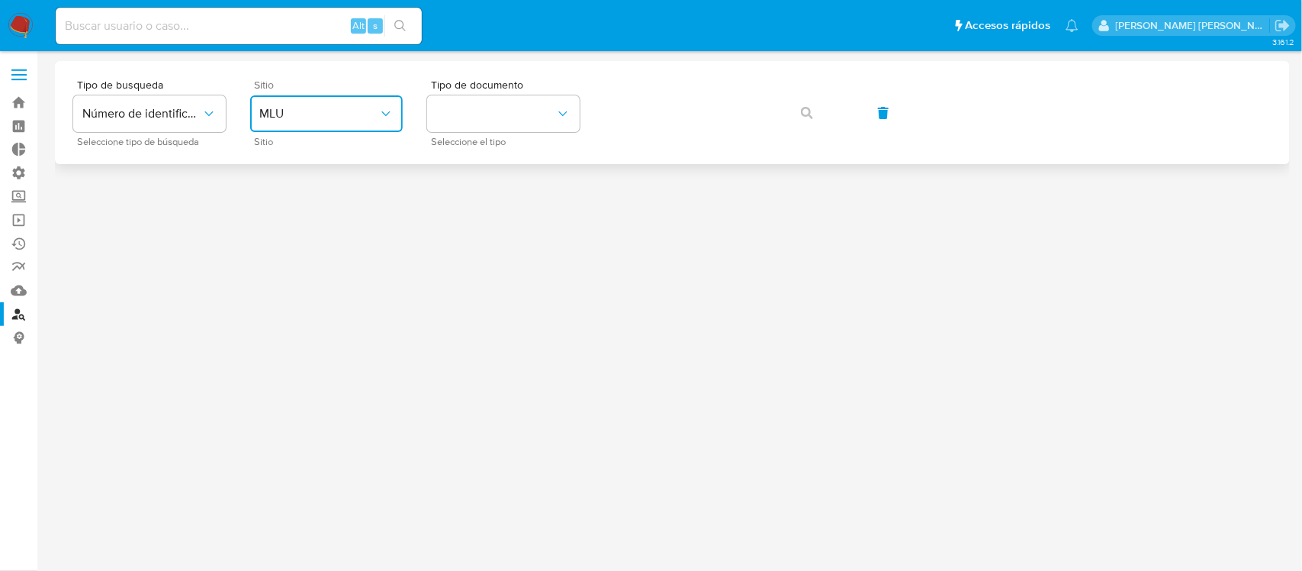
click at [356, 108] on span "MLU" at bounding box center [318, 113] width 119 height 15
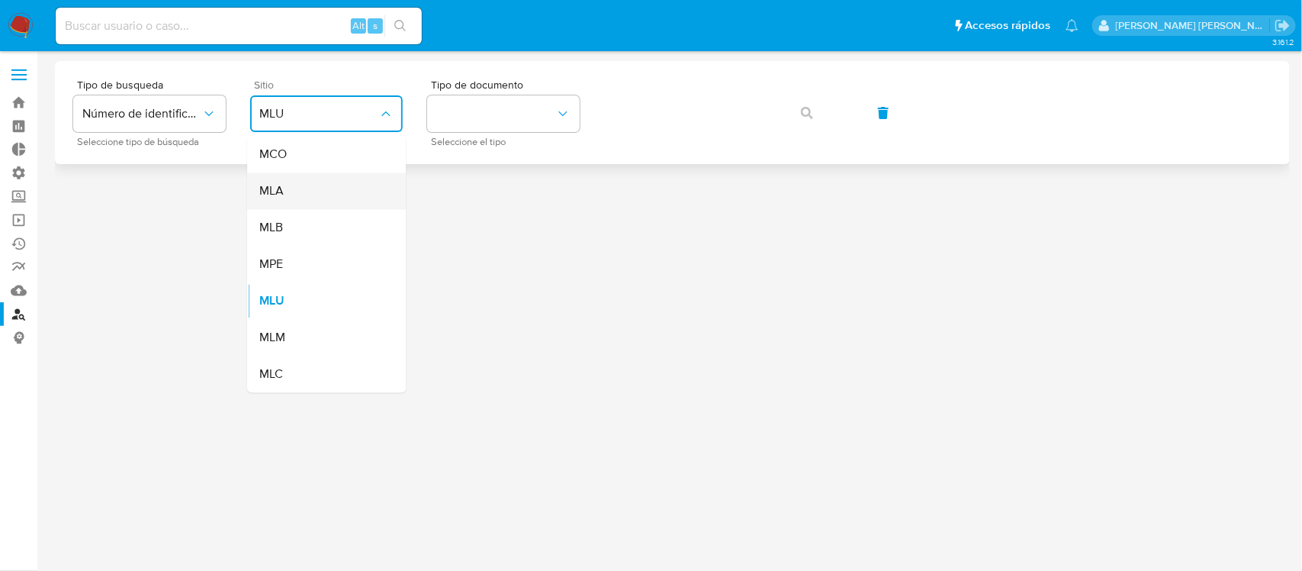
click at [333, 188] on div "MLA" at bounding box center [321, 191] width 125 height 37
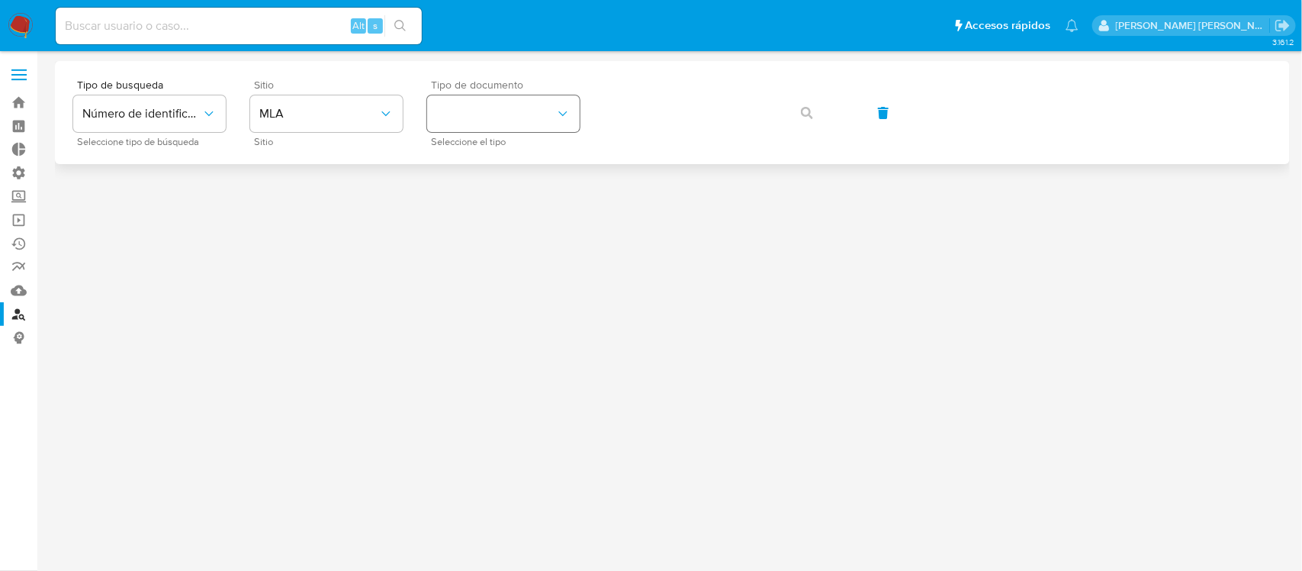
click at [429, 136] on div "Tipo de busqueda Número de identificación Seleccione tipo de búsqueda Sitio MLA…" at bounding box center [672, 112] width 1198 height 66
click at [508, 116] on button "identificationType" at bounding box center [503, 113] width 153 height 37
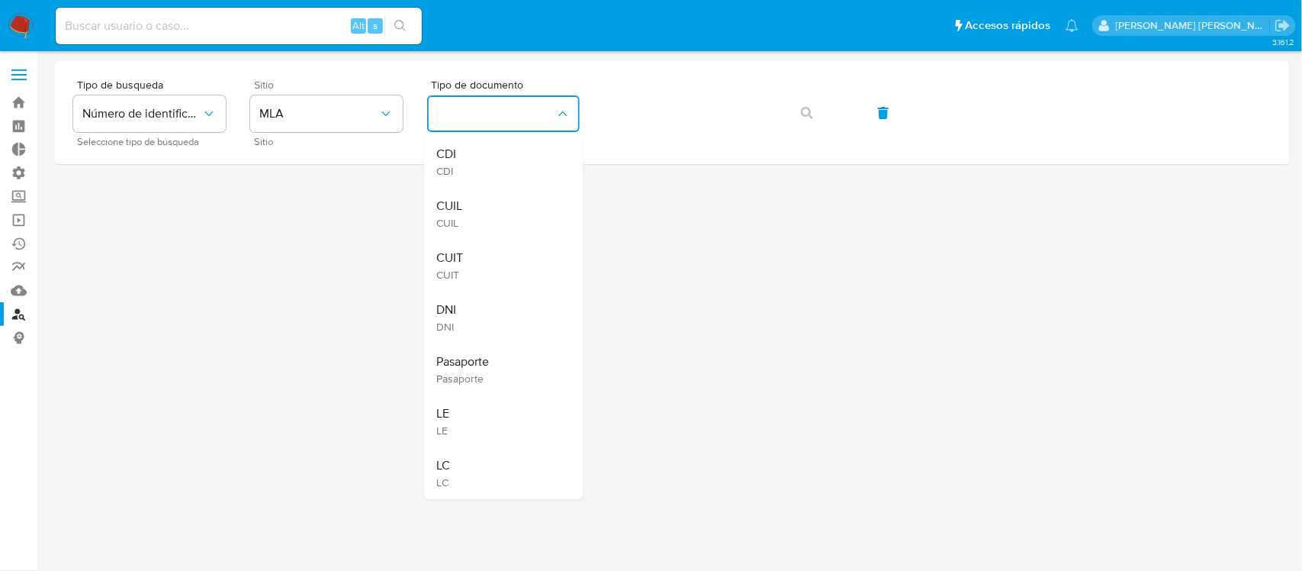
click at [513, 256] on div "CUIT CUIT" at bounding box center [498, 266] width 125 height 52
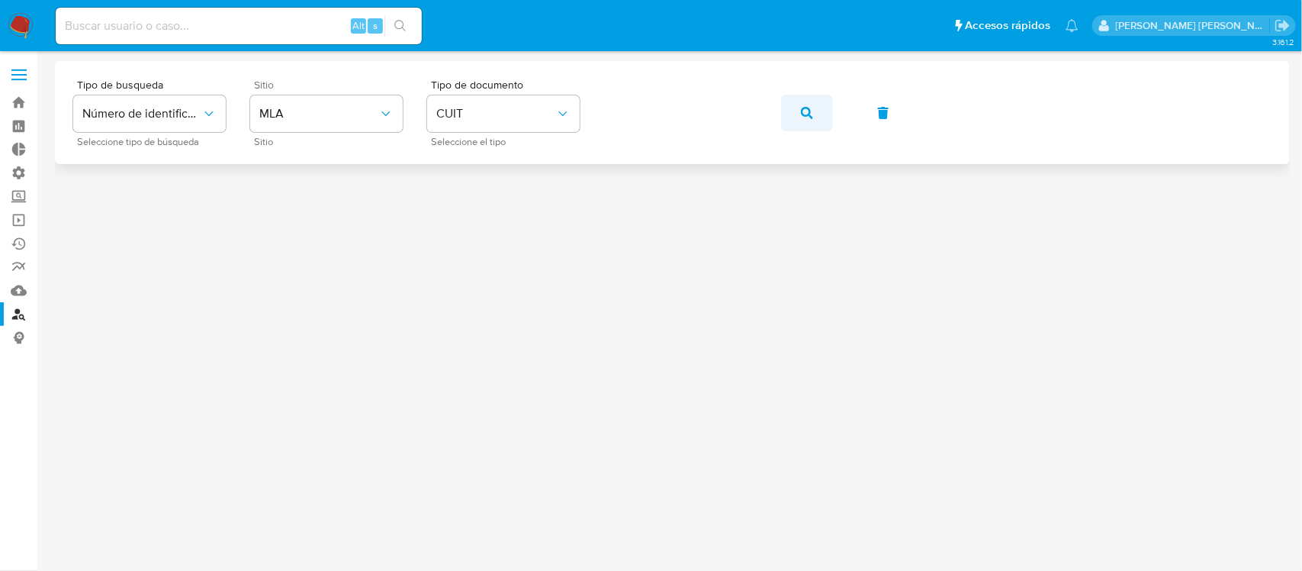
click at [806, 108] on icon "button" at bounding box center [807, 113] width 12 height 12
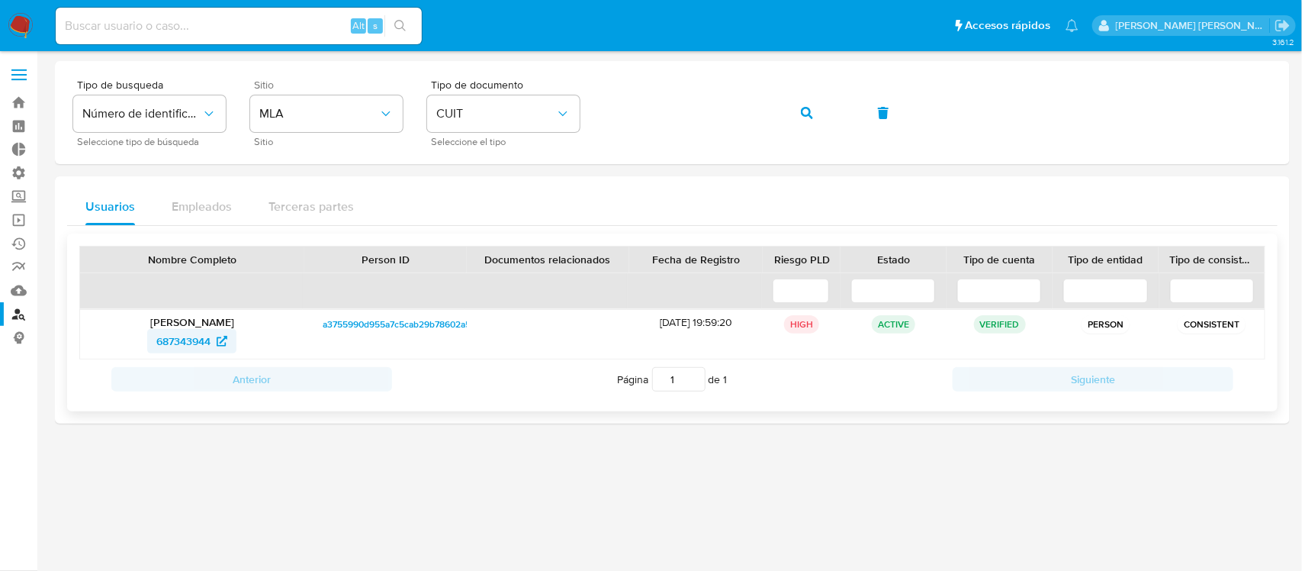
click at [214, 341] on span "687343944" at bounding box center [191, 341] width 71 height 24
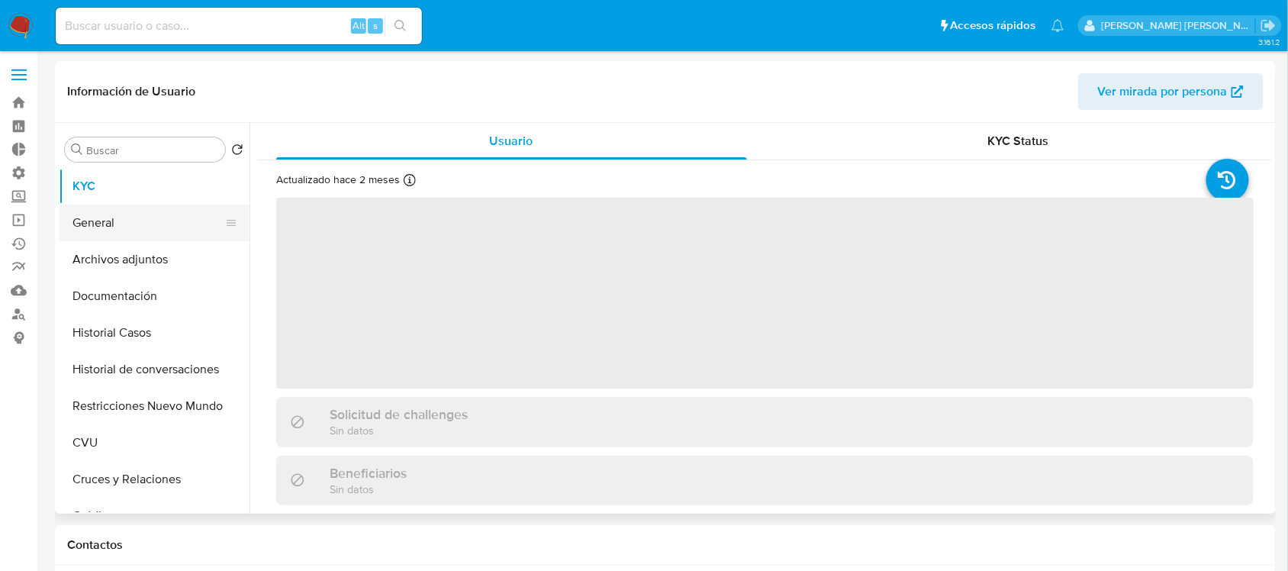
select select "10"
click at [169, 214] on button "General" at bounding box center [148, 222] width 178 height 37
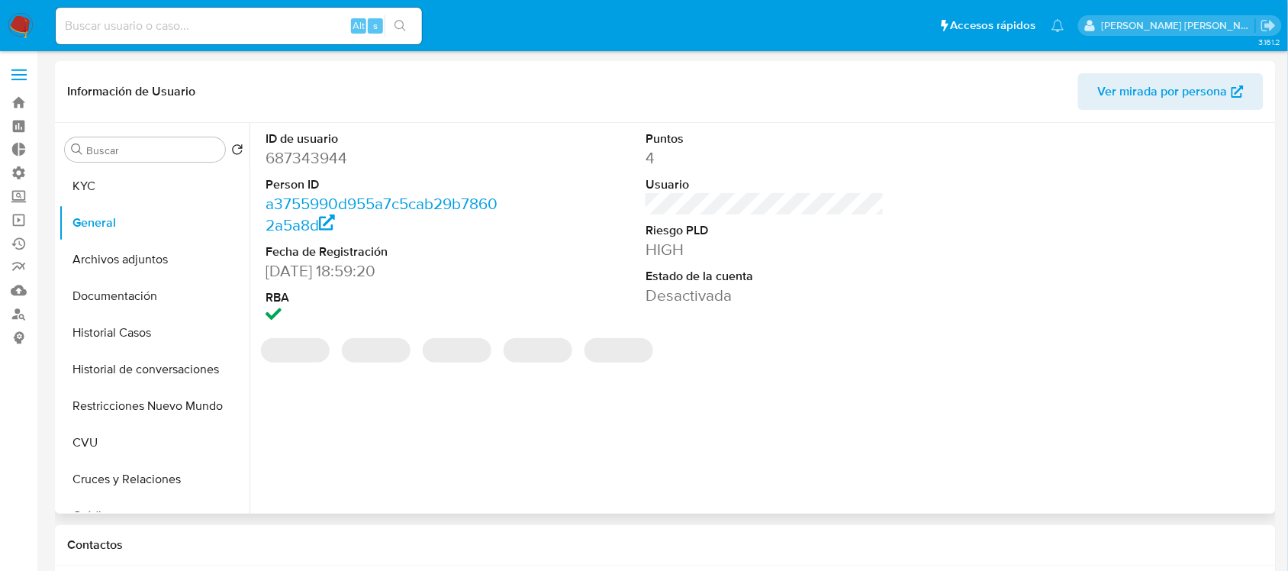
click at [320, 151] on dd "687343944" at bounding box center [384, 157] width 238 height 21
copy dd "687343944"
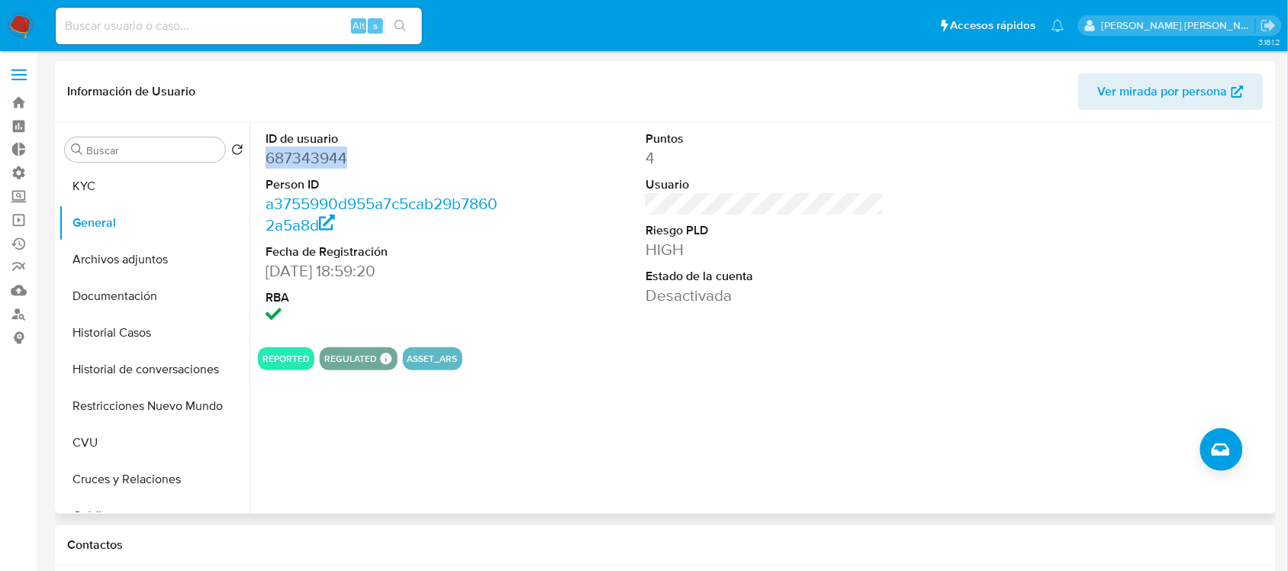
click at [351, 164] on dd "687343944" at bounding box center [384, 157] width 238 height 21
click at [330, 160] on dd "687343944" at bounding box center [384, 157] width 238 height 21
copy dd "687343944"
